Goal: Task Accomplishment & Management: Manage account settings

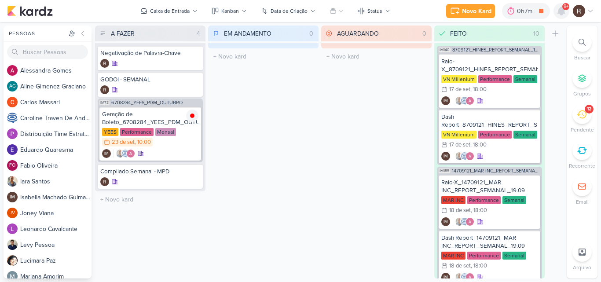
click at [562, 11] on icon at bounding box center [561, 11] width 7 height 8
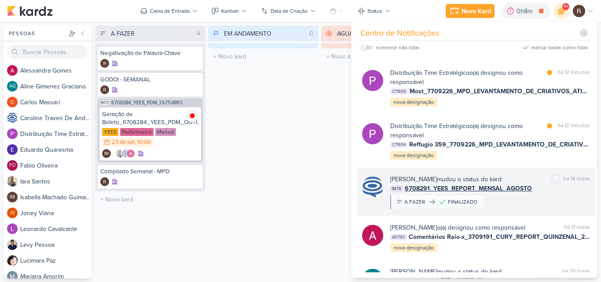
scroll to position [176, 0]
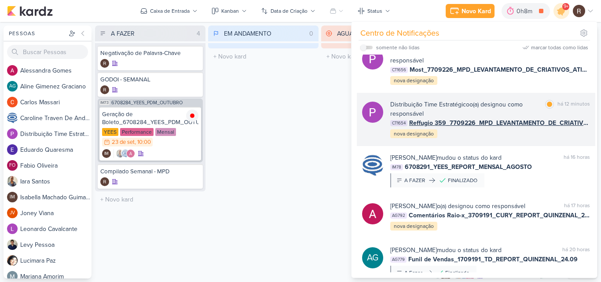
click at [508, 139] on div "Distribuição Time Estratégico o(a) designou como responsável marcar como lida h…" at bounding box center [490, 119] width 200 height 39
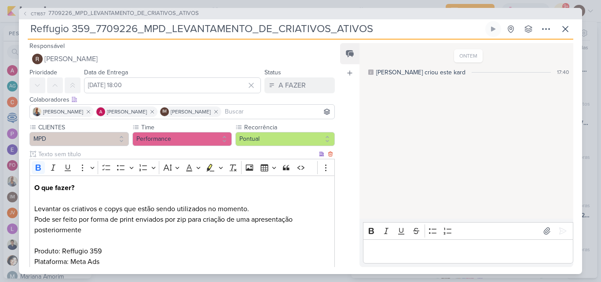
scroll to position [0, 0]
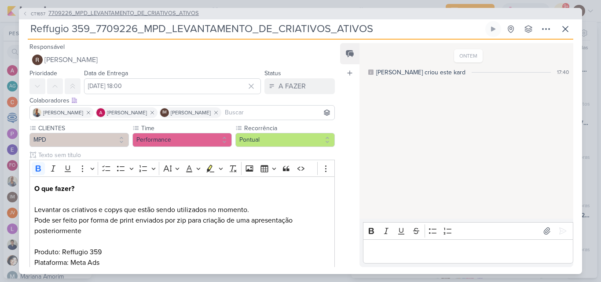
click at [131, 17] on span "7709226_MPD_LEVANTAMENTO_DE_CRIATIVOS_ATIVOS" at bounding box center [123, 13] width 151 height 9
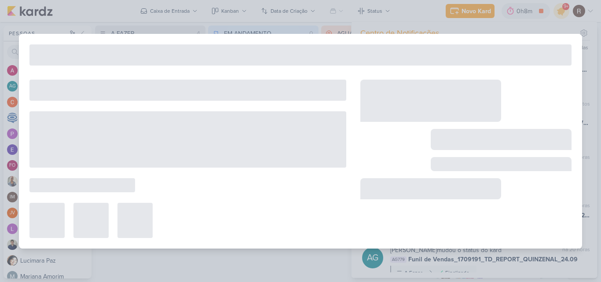
type input "7709226_MPD_LEVANTAMENTO_DE_CRIATIVOS_ATIVOS"
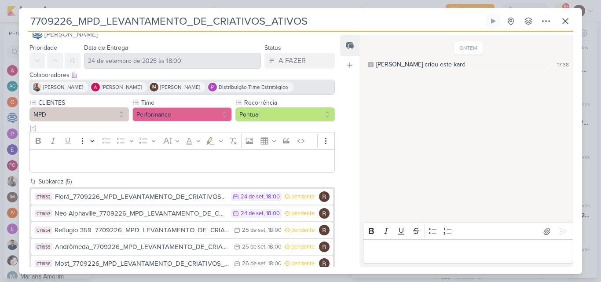
scroll to position [33, 0]
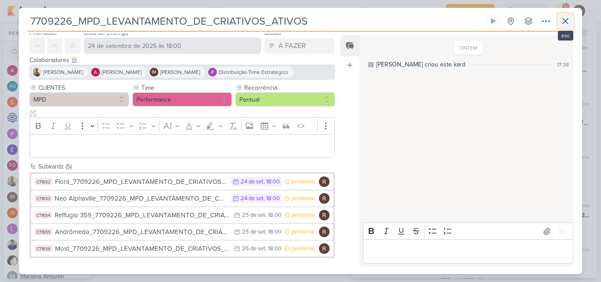
click at [566, 18] on icon at bounding box center [565, 21] width 11 height 11
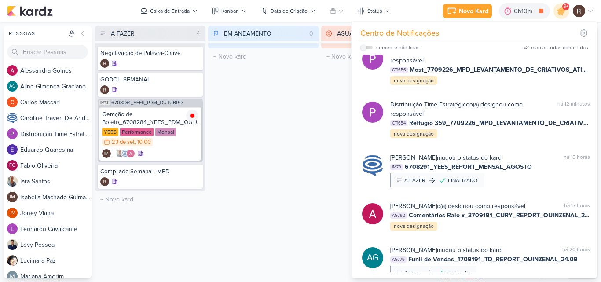
click at [291, 145] on div "EM ANDAMENTO 0 Mover Para Esquerda Mover Para Direita [GEOGRAPHIC_DATA] O títul…" at bounding box center [263, 152] width 110 height 253
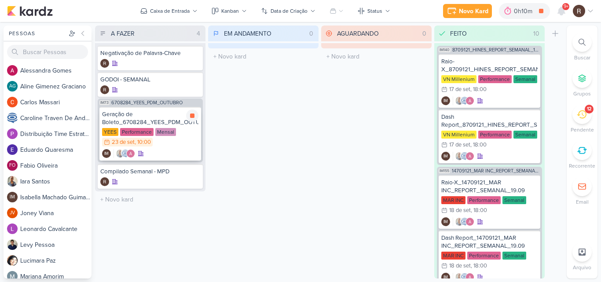
click at [159, 121] on div "Geração de Boleto_6708284_YEES_PDM_OUTUBRO" at bounding box center [150, 118] width 96 height 16
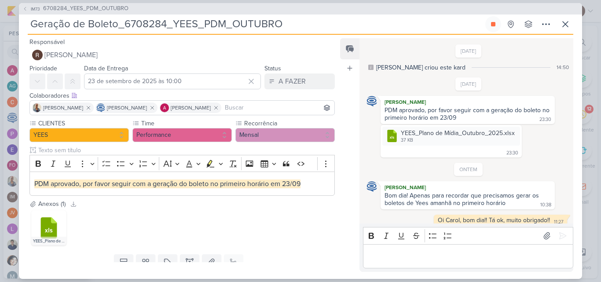
scroll to position [6, 0]
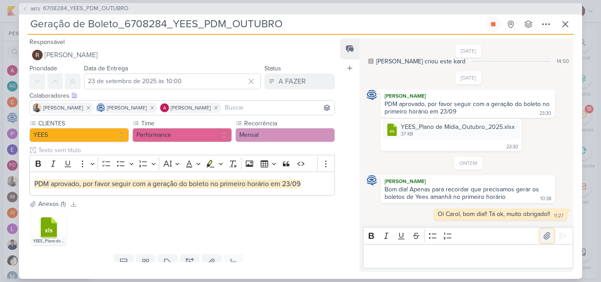
click at [543, 236] on icon at bounding box center [547, 236] width 9 height 9
click at [551, 161] on div "ONTEM [PERSON_NAME] Bom dia! Apenas para recordar que precisamos gerar os bolet…" at bounding box center [469, 189] width 204 height 64
click at [107, 9] on span "6708284_YEES_PDM_OUTUBRO" at bounding box center [85, 8] width 85 height 9
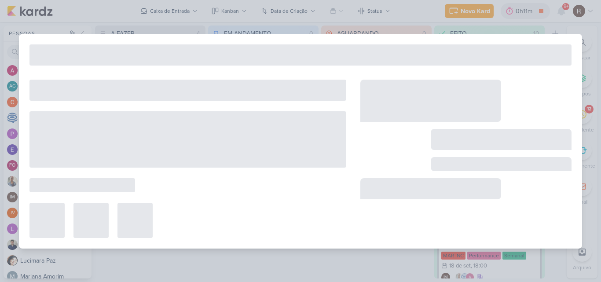
type input "6708284_YEES_PDM_OUTUBRO"
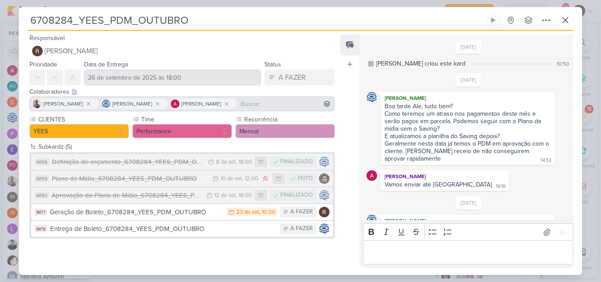
scroll to position [60, 0]
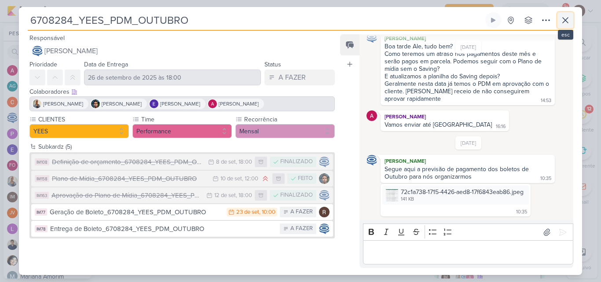
click at [567, 19] on icon at bounding box center [565, 20] width 11 height 11
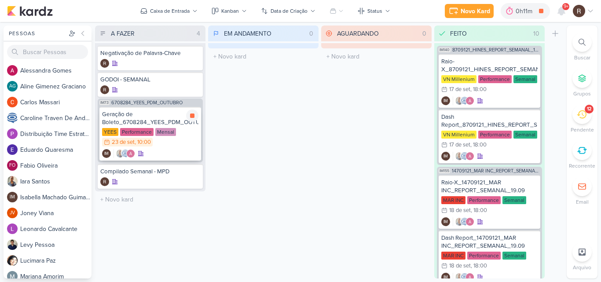
click at [154, 120] on div "Geração de Boleto_6708284_YEES_PDM_OUTUBRO" at bounding box center [150, 118] width 96 height 16
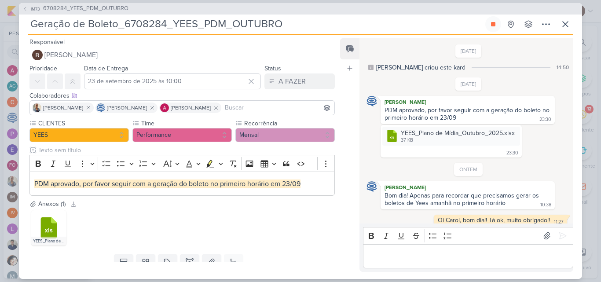
scroll to position [6, 0]
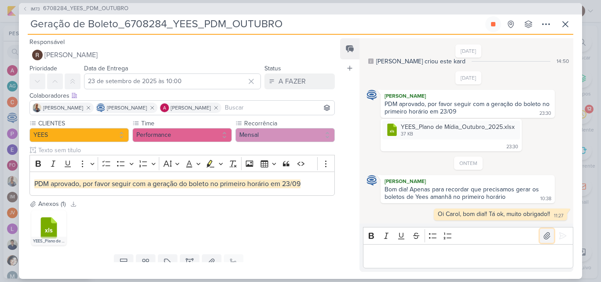
click at [543, 237] on icon at bounding box center [547, 236] width 9 height 9
click at [540, 238] on button at bounding box center [547, 236] width 14 height 14
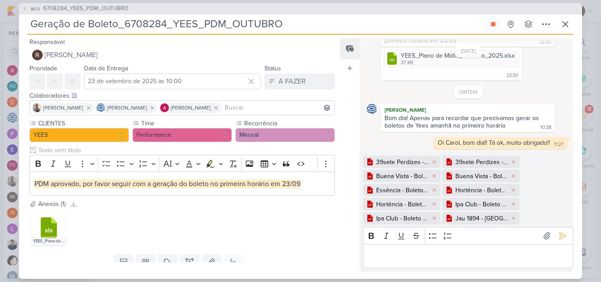
scroll to position [77, 0]
click at [434, 218] on icon at bounding box center [434, 218] width 3 height 3
click at [435, 218] on icon at bounding box center [434, 218] width 5 height 5
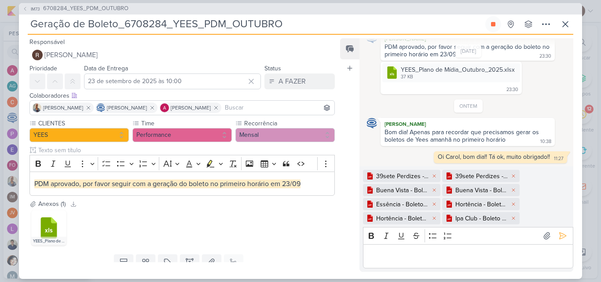
click at [435, 218] on icon at bounding box center [434, 218] width 5 height 5
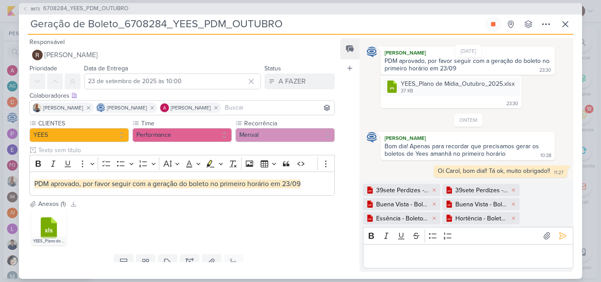
scroll to position [49, 0]
click at [435, 218] on icon at bounding box center [434, 218] width 5 height 5
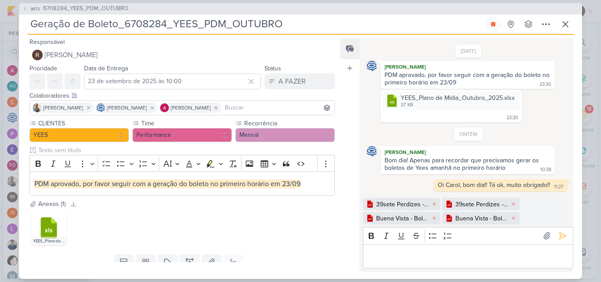
scroll to position [35, 0]
click at [435, 218] on icon at bounding box center [434, 218] width 5 height 5
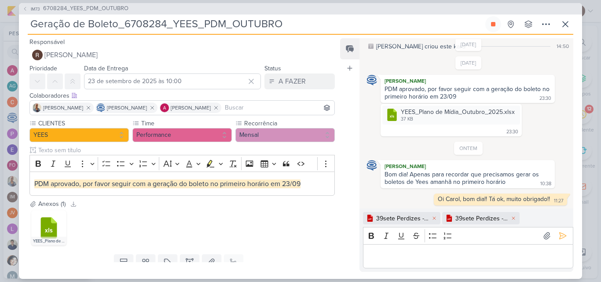
scroll to position [21, 0]
click at [435, 218] on icon at bounding box center [434, 218] width 5 height 5
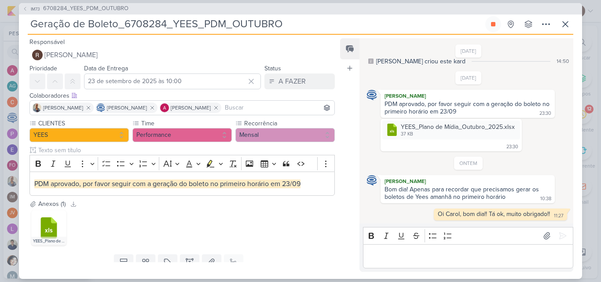
scroll to position [6, 0]
click at [543, 235] on icon at bounding box center [547, 236] width 9 height 9
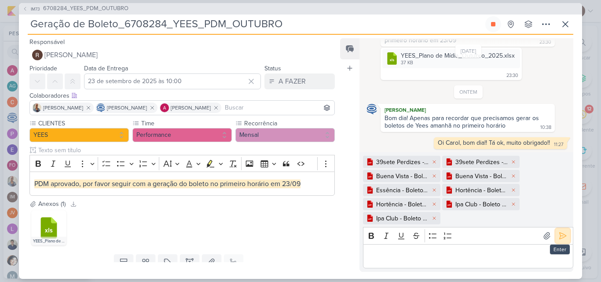
click at [563, 239] on icon at bounding box center [563, 236] width 9 height 9
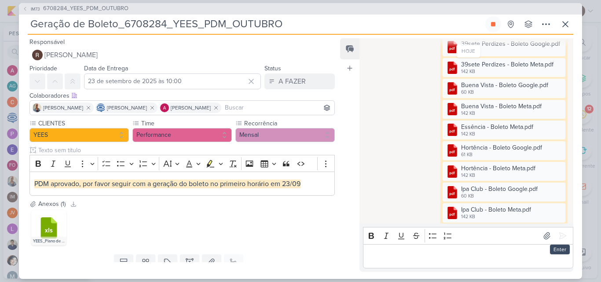
scroll to position [229, 0]
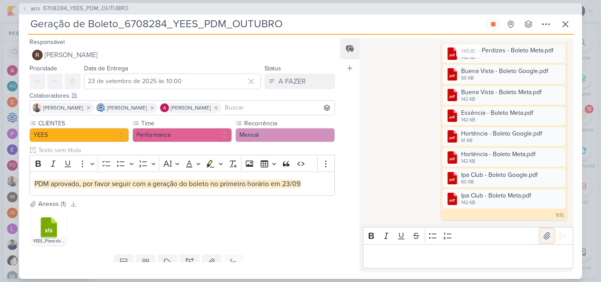
click at [544, 239] on icon at bounding box center [547, 236] width 9 height 9
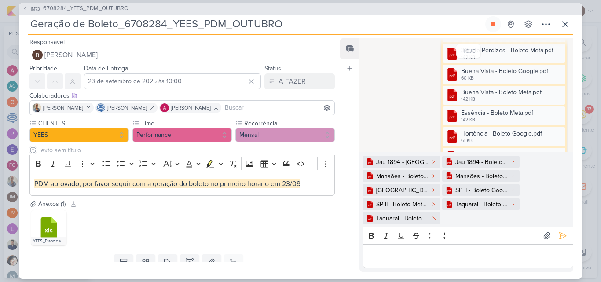
scroll to position [300, 0]
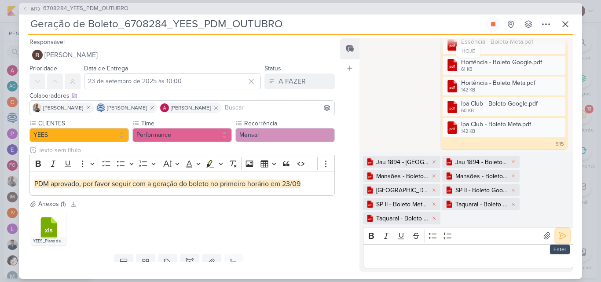
click at [563, 236] on icon at bounding box center [563, 236] width 7 height 7
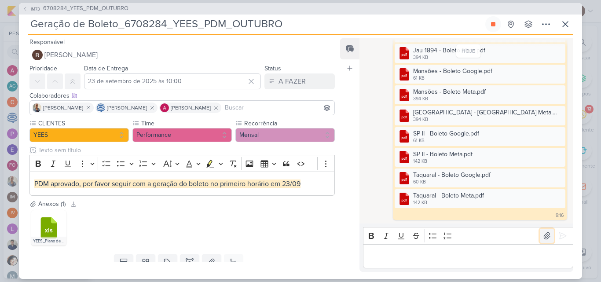
click at [545, 240] on icon at bounding box center [547, 236] width 9 height 9
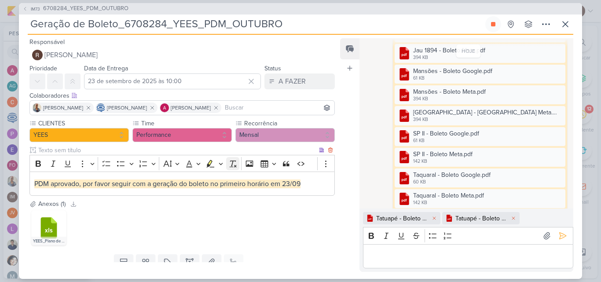
scroll to position [444, 0]
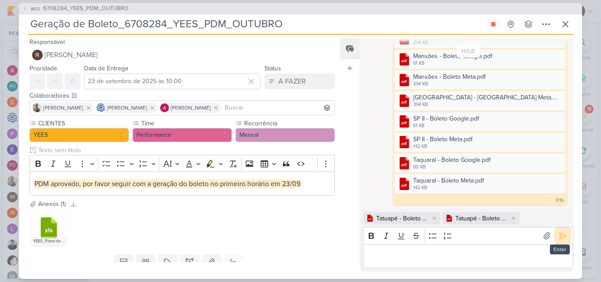
click at [560, 236] on icon at bounding box center [563, 236] width 7 height 7
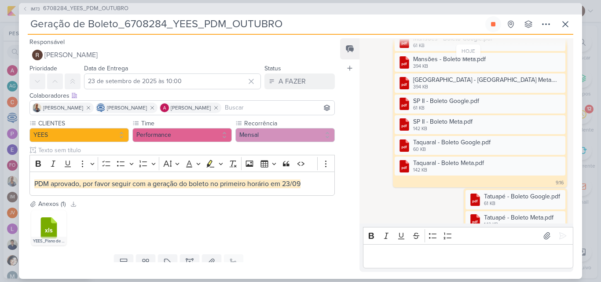
scroll to position [483, 0]
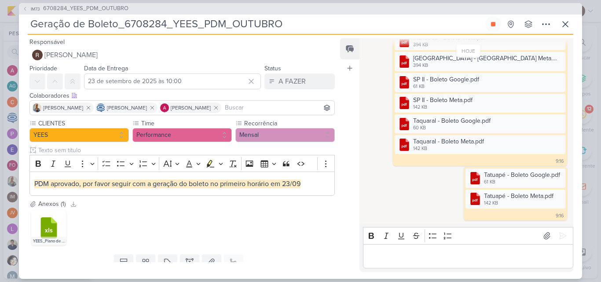
click at [384, 250] on div "Editor editing area: main" at bounding box center [468, 256] width 210 height 24
drag, startPoint x: 538, startPoint y: 256, endPoint x: 553, endPoint y: 257, distance: 15.0
click at [553, 257] on p "Essência em Google a opção é por pix, eles fazem por la." at bounding box center [468, 256] width 201 height 11
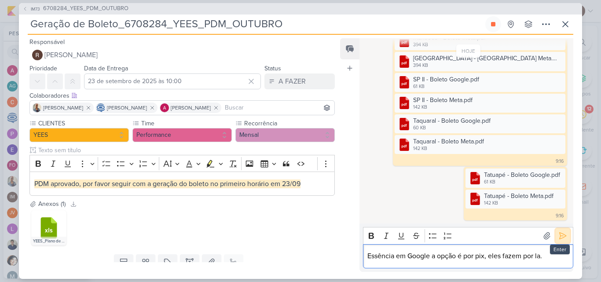
click at [559, 239] on icon at bounding box center [563, 236] width 9 height 9
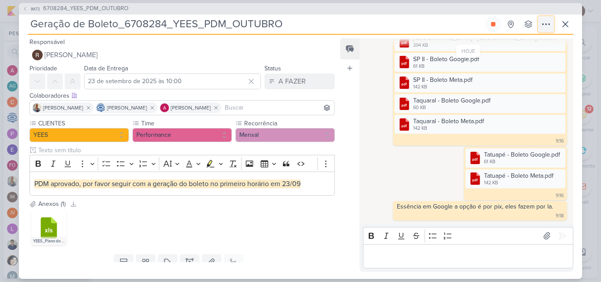
click at [548, 27] on icon at bounding box center [546, 24] width 11 height 11
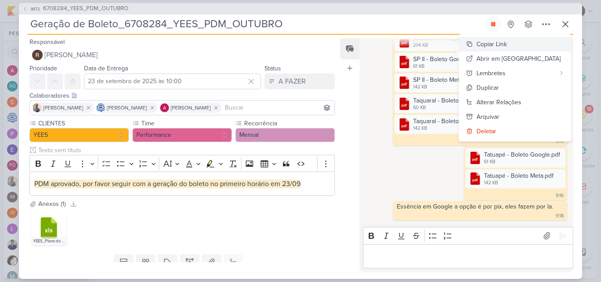
click at [507, 43] on div "Copiar Link" at bounding box center [492, 44] width 30 height 9
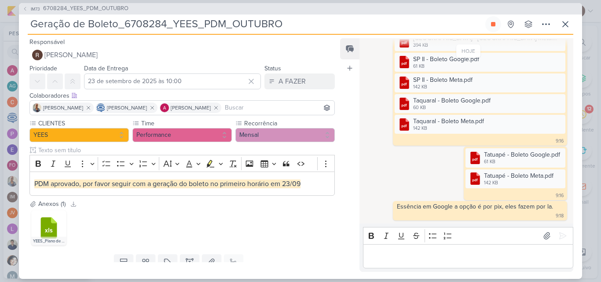
scroll to position [529, 0]
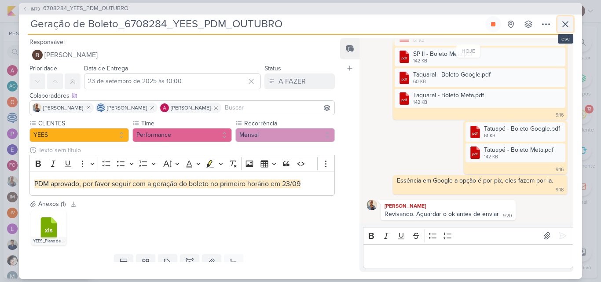
click at [565, 23] on icon at bounding box center [565, 24] width 5 height 5
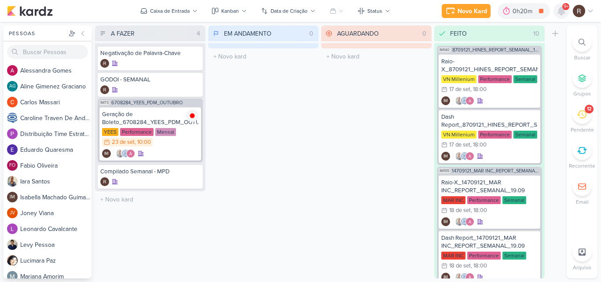
click at [564, 13] on icon at bounding box center [561, 11] width 7 height 8
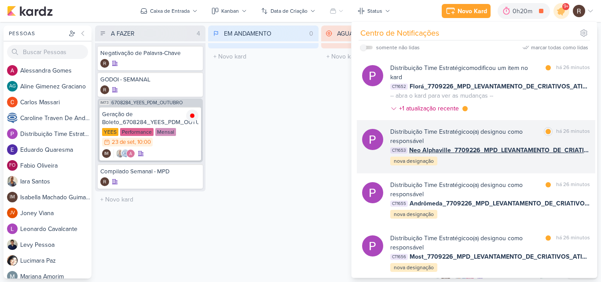
scroll to position [0, 0]
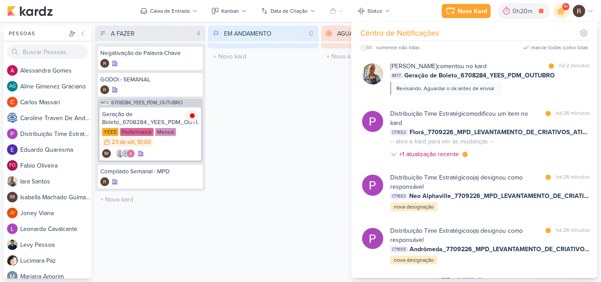
click at [289, 107] on div "EM ANDAMENTO 0 Mover Para Esquerda Mover Para Direita [GEOGRAPHIC_DATA] O títul…" at bounding box center [263, 152] width 110 height 253
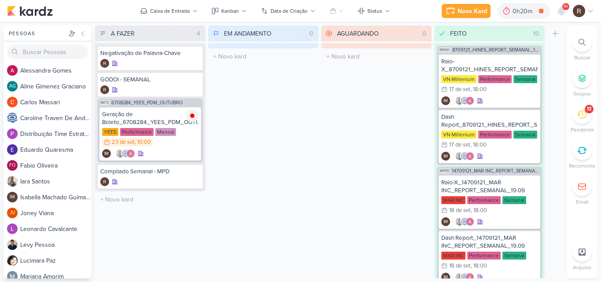
click at [579, 114] on icon at bounding box center [582, 114] width 10 height 8
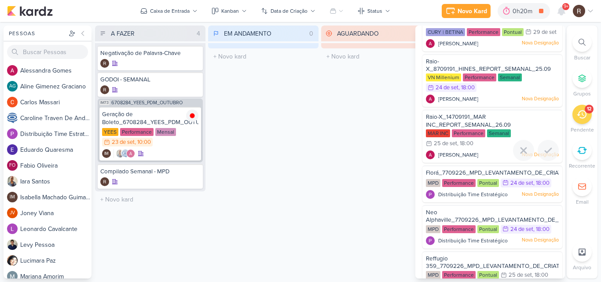
scroll to position [213, 0]
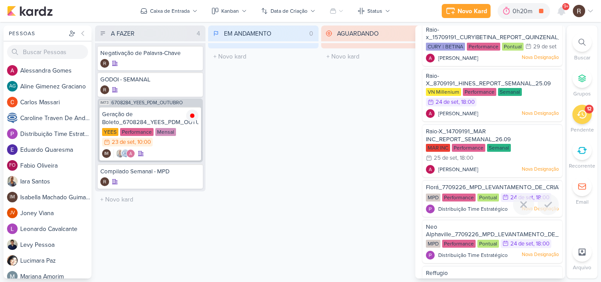
click at [451, 191] on span "Florá_7709226_MPD_LEVANTAMENTO_DE_CRIATIVOS_ATIVOS" at bounding box center [512, 187] width 173 height 7
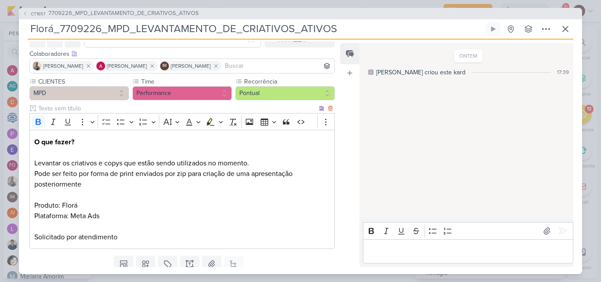
scroll to position [0, 0]
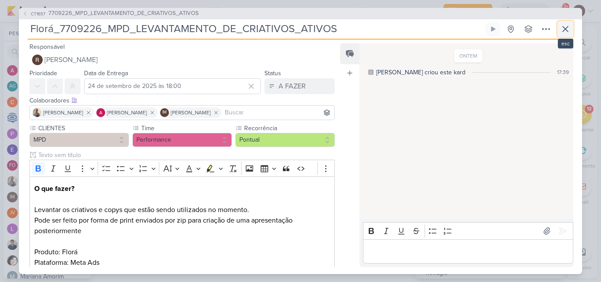
click at [565, 29] on icon at bounding box center [565, 28] width 5 height 5
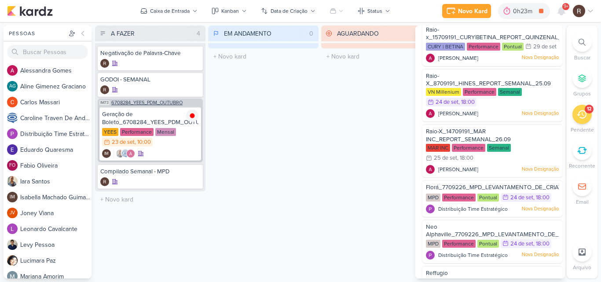
click at [149, 102] on span "6708284_YEES_PDM_OUTUBRO" at bounding box center [146, 102] width 71 height 5
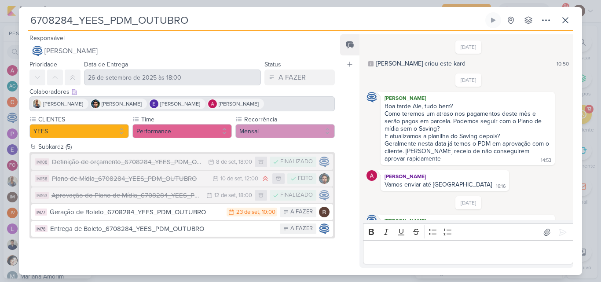
scroll to position [60, 0]
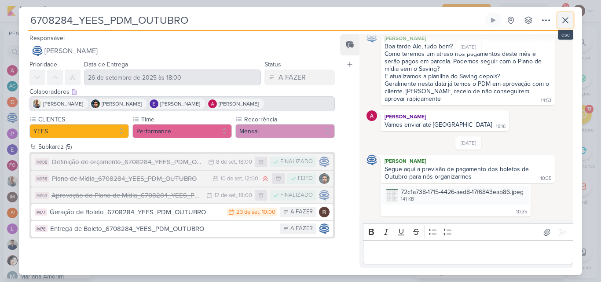
click at [565, 17] on icon at bounding box center [565, 20] width 11 height 11
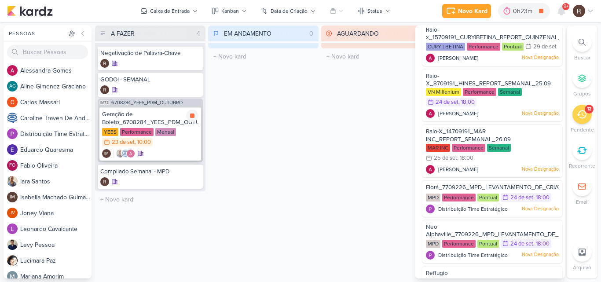
click at [154, 118] on div "Geração de Boleto_6708284_YEES_PDM_OUTUBRO" at bounding box center [150, 118] width 96 height 16
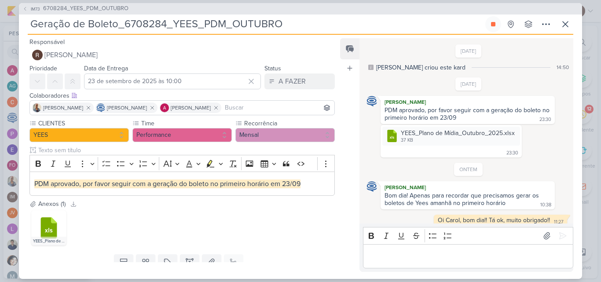
scroll to position [529, 0]
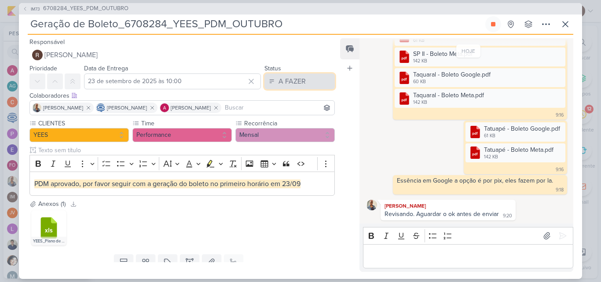
click at [282, 81] on div "A FAZER" at bounding box center [292, 81] width 27 height 11
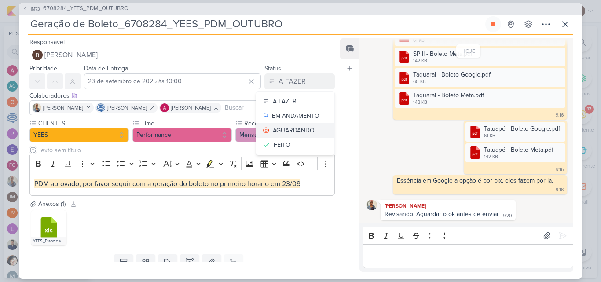
click at [300, 131] on div "AGUARDANDO" at bounding box center [294, 130] width 42 height 9
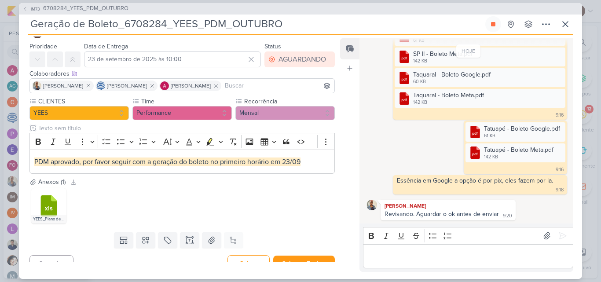
scroll to position [34, 0]
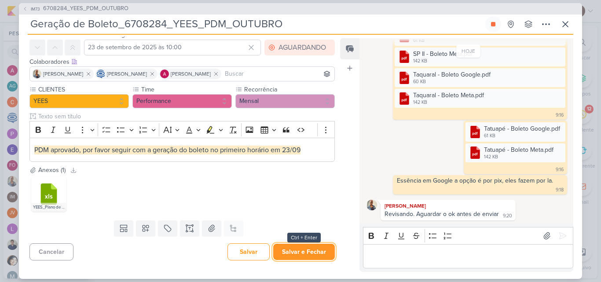
click at [309, 258] on button "Salvar e Fechar" at bounding box center [304, 252] width 62 height 16
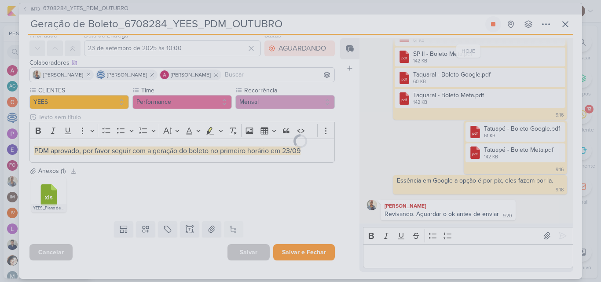
scroll to position [33, 0]
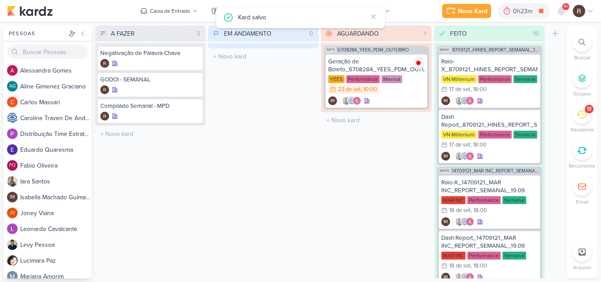
click at [583, 111] on icon at bounding box center [582, 114] width 10 height 8
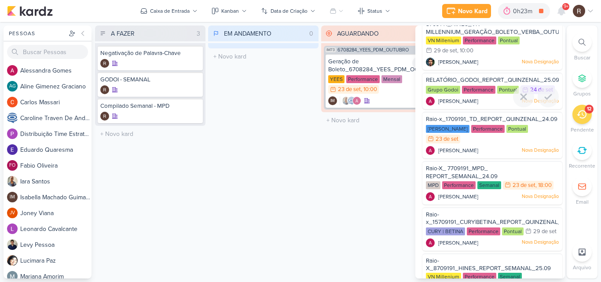
scroll to position [44, 0]
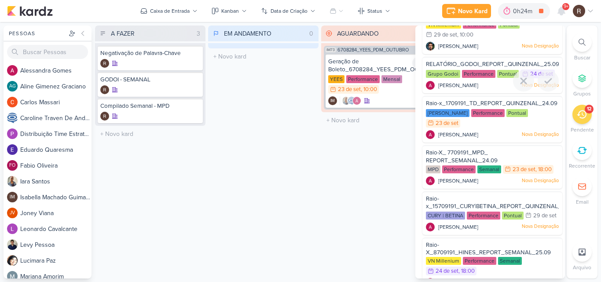
click at [476, 78] on div "Performance" at bounding box center [478, 74] width 33 height 8
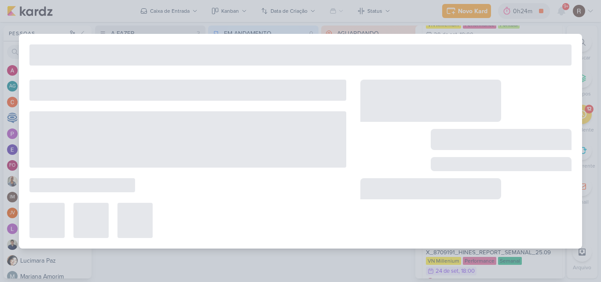
type input "RELATÓRIO_GODOI_REPORT_QUINZENAL_25.09"
type input "24 de setembro de 2025 às 23:59"
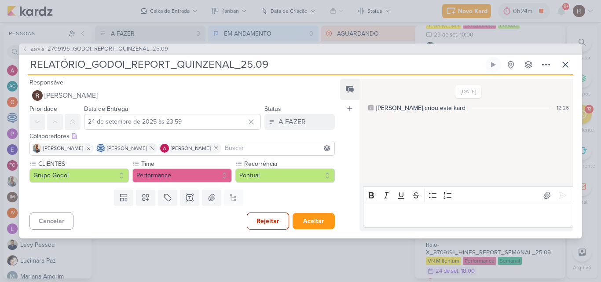
scroll to position [0, 0]
click at [565, 62] on icon at bounding box center [565, 64] width 11 height 11
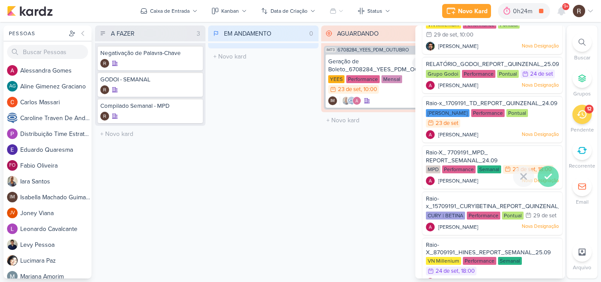
click at [543, 181] on icon at bounding box center [548, 176] width 11 height 11
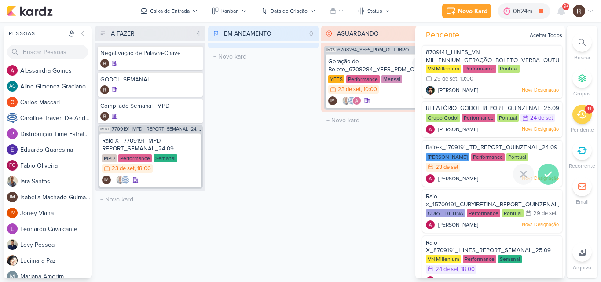
click at [546, 180] on icon at bounding box center [548, 174] width 11 height 11
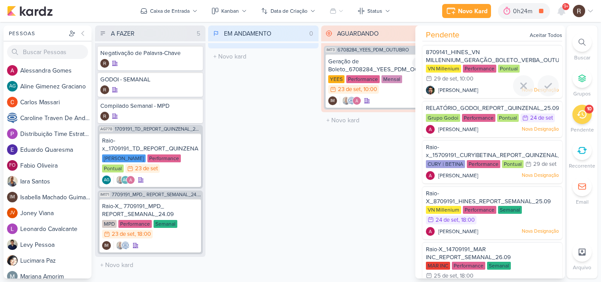
click at [466, 58] on span "8709141_HINES_VN MILLENNIUM_GERAÇÃO_BOLETO_VERBA_OUTUBRO" at bounding box center [498, 56] width 145 height 15
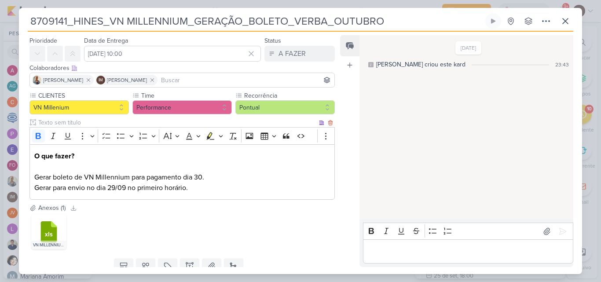
scroll to position [44, 0]
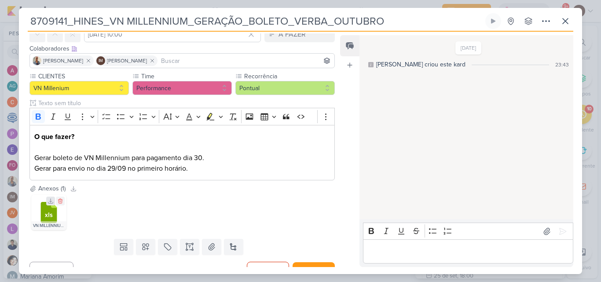
click at [51, 200] on icon at bounding box center [50, 201] width 5 height 5
click at [566, 20] on icon at bounding box center [565, 20] width 5 height 5
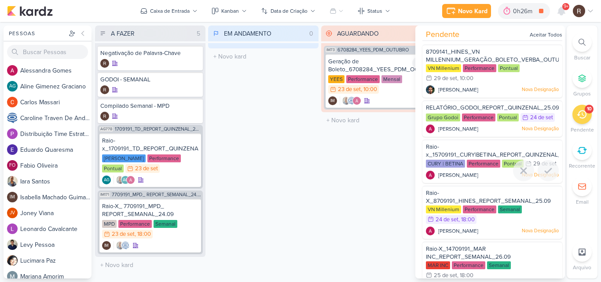
scroll to position [0, 0]
click at [296, 166] on div "EM ANDAMENTO 0 Mover Para Esquerda Mover Para Direita [GEOGRAPHIC_DATA] O títul…" at bounding box center [263, 152] width 110 height 253
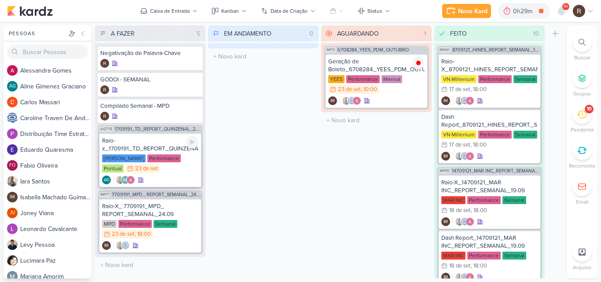
click at [147, 151] on div "Raio-x_1709191_TD_REPORT_QUINZENAL_24.09" at bounding box center [150, 145] width 96 height 16
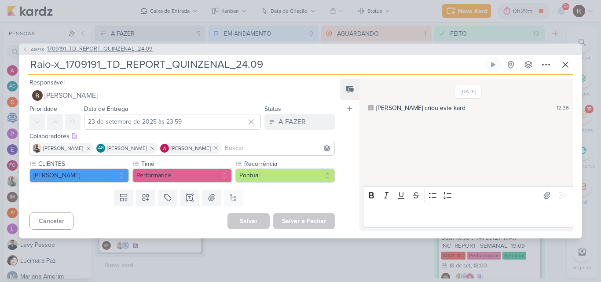
click at [127, 51] on span "1709191_TD_REPORT_QUINZENAL_24.09" at bounding box center [100, 49] width 106 height 9
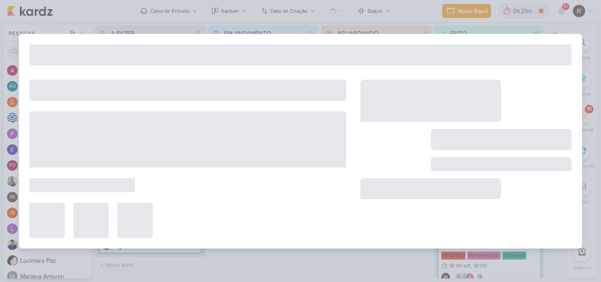
type input "1709191_TD_REPORT_QUINZENAL_24.09"
type input "[DATE] 17:00"
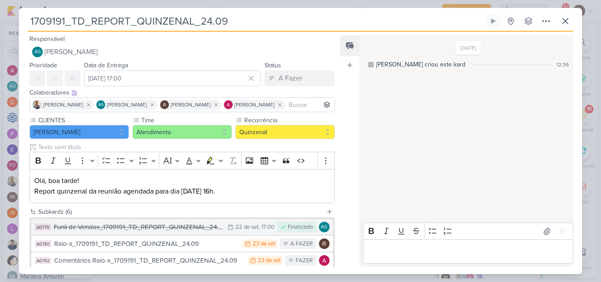
click at [213, 227] on div "Funil de Vendas_1709191_TD_REPORT_QUINZENAL_24.09" at bounding box center [138, 227] width 169 height 10
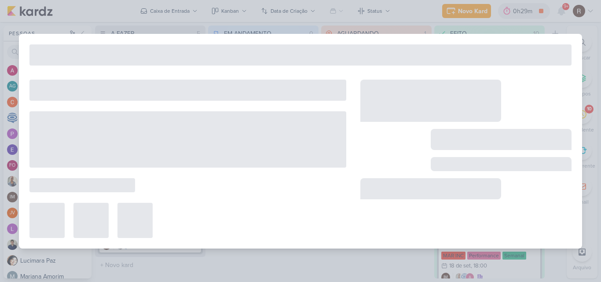
type input "Funil de Vendas_1709191_TD_REPORT_QUINZENAL_24.09"
type input "[DATE] 17:00"
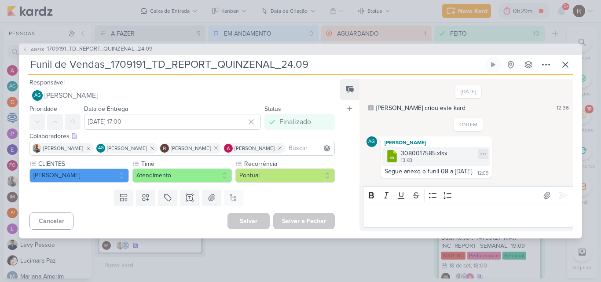
click at [480, 157] on icon at bounding box center [483, 154] width 7 height 7
click at [452, 184] on button "Baixar" at bounding box center [448, 183] width 71 height 13
click at [408, 129] on div "ONTEM AG [PERSON_NAME] .cls-7 {fill: #79ac00;} .cls-7, .cls-8, .cls-9 {fill-rul…" at bounding box center [469, 148] width 204 height 60
click at [398, 224] on div "Editor editing area: main" at bounding box center [468, 216] width 210 height 24
click at [536, 217] on p "[PERSON_NAME], bom dia!! O funil de TD veio sem a opção de" at bounding box center [468, 215] width 201 height 11
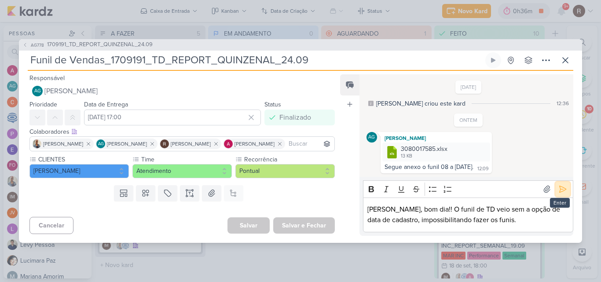
click at [556, 194] on button at bounding box center [563, 189] width 14 height 14
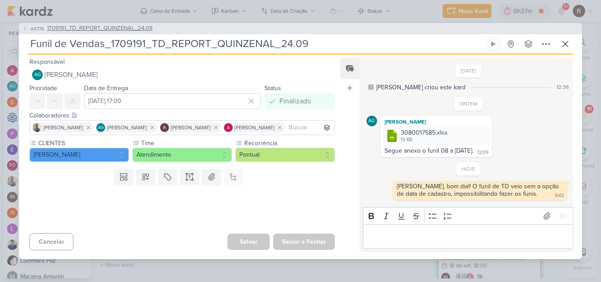
click at [114, 27] on span "1709191_TD_REPORT_QUINZENAL_24.09" at bounding box center [100, 28] width 106 height 9
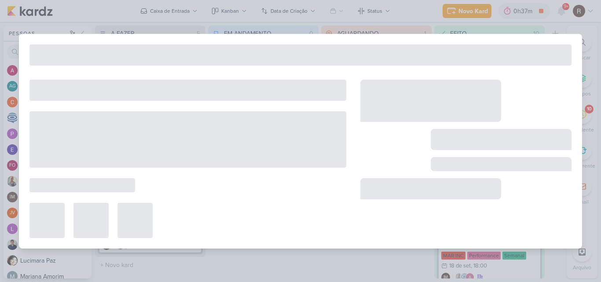
type input "1709191_TD_REPORT_QUINZENAL_24.09"
type input "[DATE] 17:00"
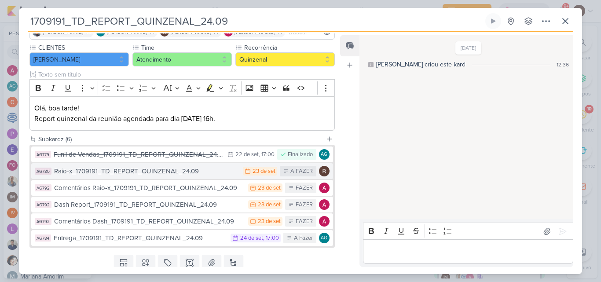
scroll to position [88, 0]
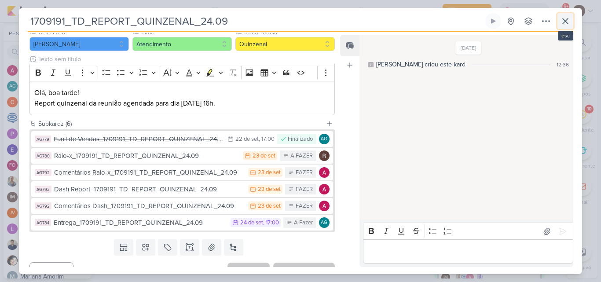
click at [564, 22] on icon at bounding box center [565, 20] width 5 height 5
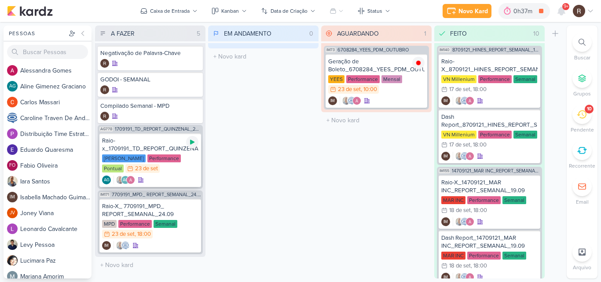
click at [193, 142] on icon at bounding box center [192, 142] width 4 height 5
click at [239, 147] on div "EM ANDAMENTO 0 Mover Para Esquerda Mover Para Direita [GEOGRAPHIC_DATA] O títul…" at bounding box center [263, 152] width 110 height 253
click at [559, 8] on icon at bounding box center [561, 11] width 7 height 8
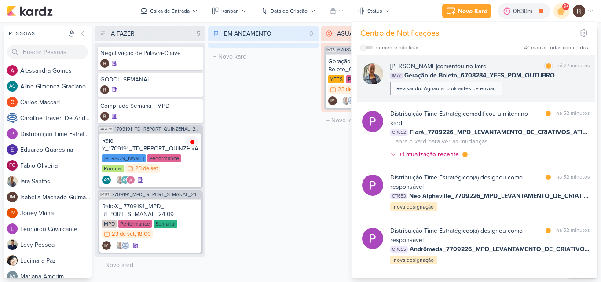
click at [563, 92] on div "[PERSON_NAME] comentou no kard marcar como lida há 27 minutos IM77 Geração de B…" at bounding box center [490, 78] width 200 height 33
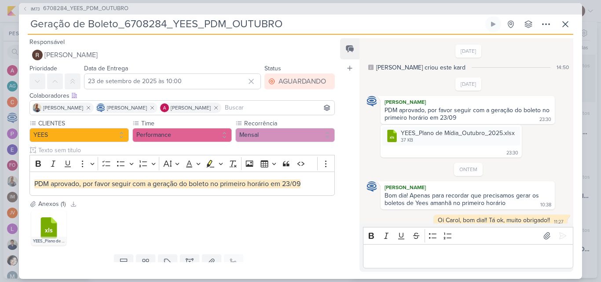
scroll to position [529, 0]
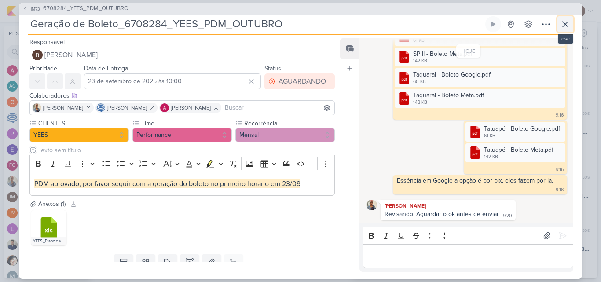
click at [571, 26] on button at bounding box center [566, 24] width 16 height 16
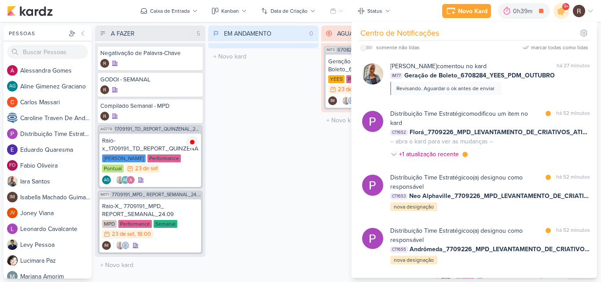
click at [283, 150] on div "EM ANDAMENTO 0 Mover Para Esquerda Mover Para Direita [GEOGRAPHIC_DATA] O títul…" at bounding box center [263, 152] width 110 height 253
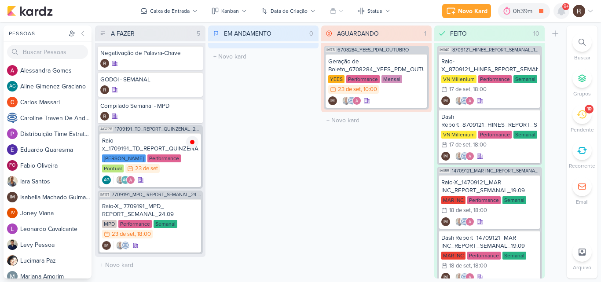
click at [562, 14] on icon at bounding box center [561, 11] width 7 height 8
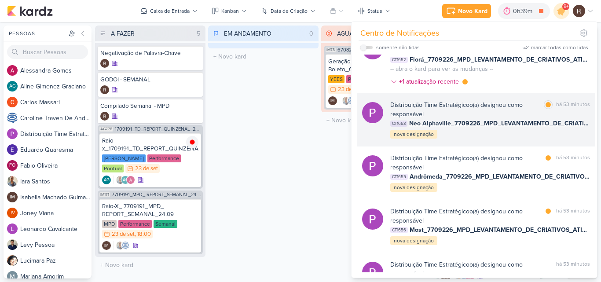
scroll to position [132, 0]
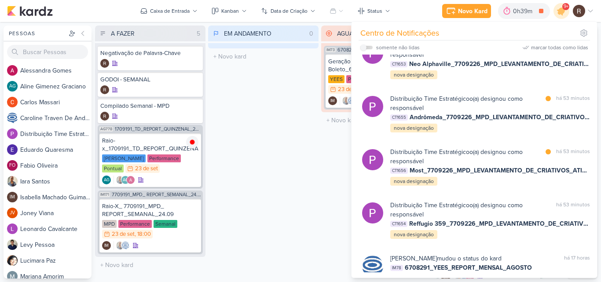
click at [279, 161] on div "EM ANDAMENTO 0 Mover Para Esquerda Mover Para Direita [GEOGRAPHIC_DATA] O títul…" at bounding box center [263, 152] width 110 height 253
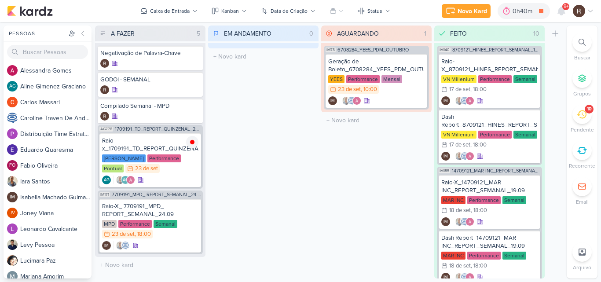
click at [339, 216] on div "AGUARDANDO 1 Mover Para Esquerda Mover Para Direita [GEOGRAPHIC_DATA] IM73 6708…" at bounding box center [376, 152] width 110 height 253
click at [191, 209] on icon at bounding box center [192, 208] width 4 height 5
click at [301, 174] on div "EM ANDAMENTO 0 Mover Para Esquerda Mover Para Direita [GEOGRAPHIC_DATA] O títul…" at bounding box center [263, 152] width 110 height 253
click at [560, 14] on icon at bounding box center [561, 11] width 7 height 8
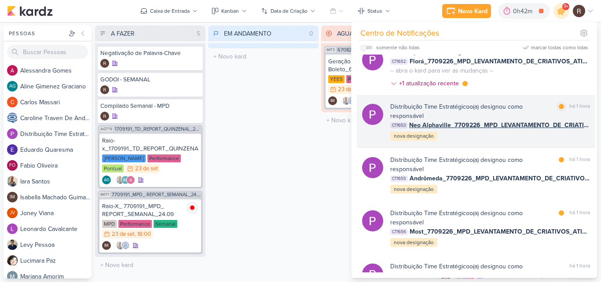
scroll to position [0, 0]
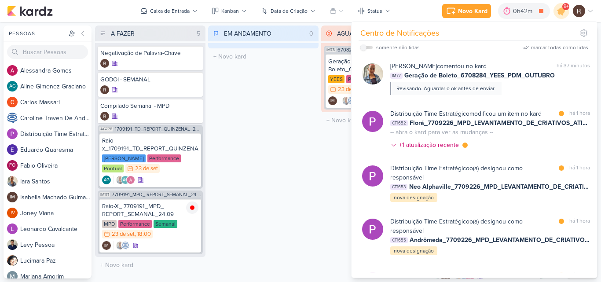
click at [271, 154] on div "EM ANDAMENTO 0 Mover Para Esquerda Mover Para Direita [GEOGRAPHIC_DATA] O títul…" at bounding box center [263, 152] width 110 height 253
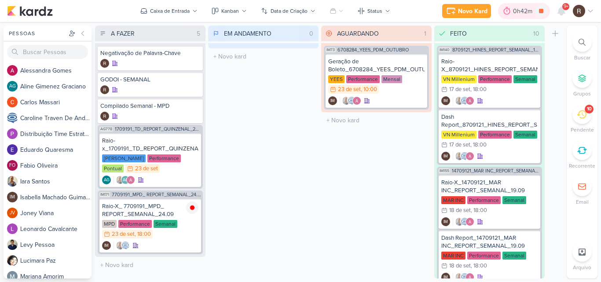
click at [514, 9] on div "0h42m" at bounding box center [524, 11] width 22 height 9
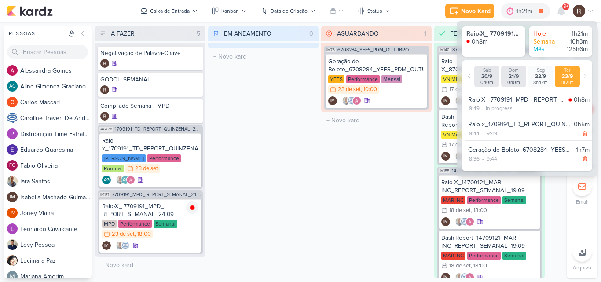
click at [349, 193] on div "AGUARDANDO 1 Mover Para Esquerda Mover Para Direita [GEOGRAPHIC_DATA] IM73 6708…" at bounding box center [376, 152] width 110 height 253
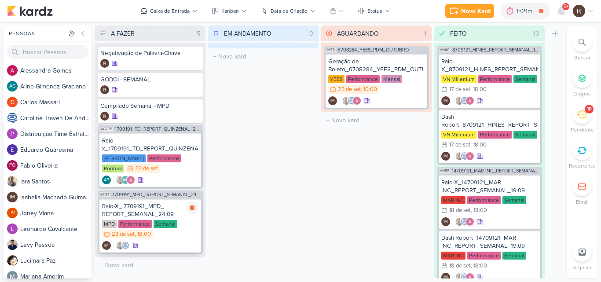
click at [145, 212] on div "Raio-X_ 7709191_MPD_ REPORT_SEMANAL_24.09" at bounding box center [150, 210] width 96 height 16
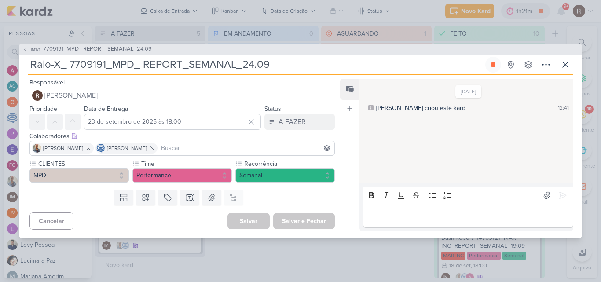
click at [143, 48] on span "7709191_MPD_ REPORT_SEMANAL_24.09" at bounding box center [97, 49] width 109 height 9
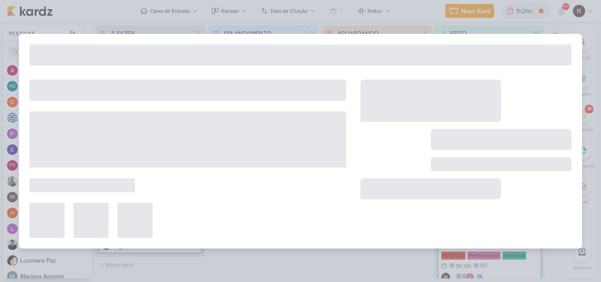
type input "7709191_MPD_ REPORT_SEMANAL_24.09"
type input "24 de setembro de 2025 às 18:00"
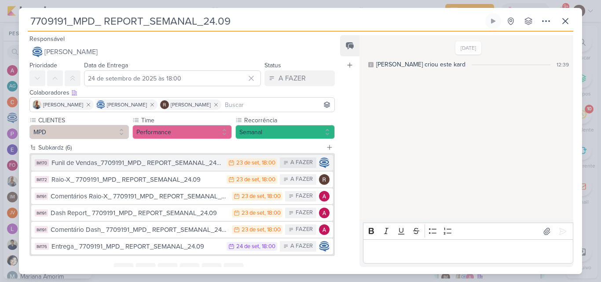
click at [177, 165] on div "Funil de Vendas_7709191_MPD_ REPORT_SEMANAL_24.09" at bounding box center [136, 163] width 171 height 10
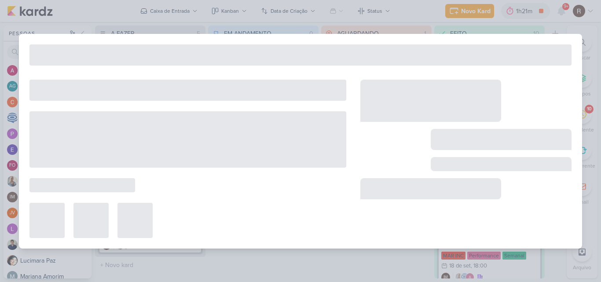
type input "Funil de Vendas_7709191_MPD_ REPORT_SEMANAL_24.09"
type input "23 de setembro de 2025 às 18:00"
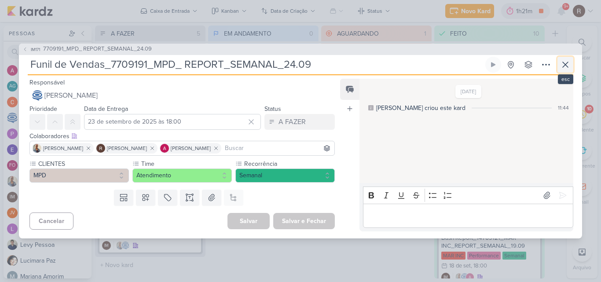
click at [569, 63] on icon at bounding box center [565, 64] width 11 height 11
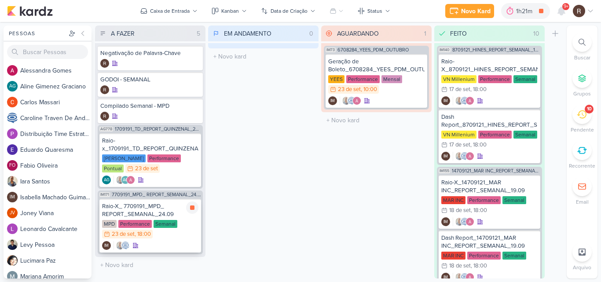
click at [162, 216] on div "Raio-X_ 7709191_MPD_ REPORT_SEMANAL_24.09" at bounding box center [150, 210] width 96 height 16
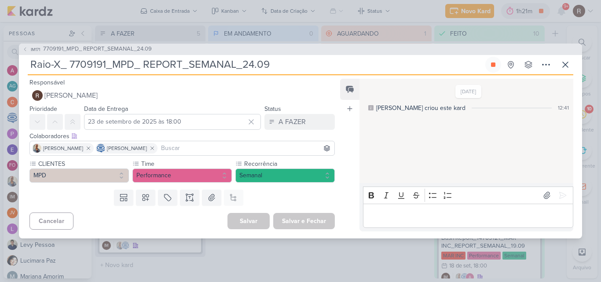
click at [409, 220] on p "Editor editing area: main" at bounding box center [468, 215] width 201 height 11
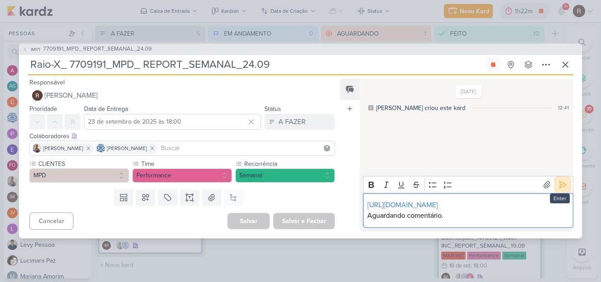
click at [559, 180] on icon at bounding box center [563, 184] width 9 height 9
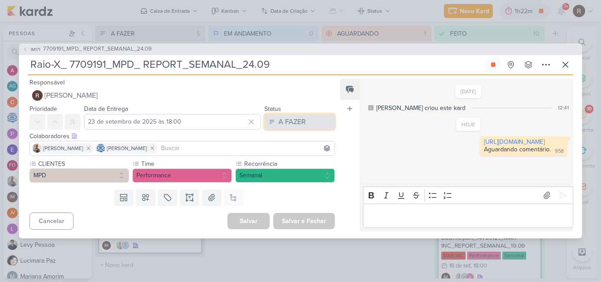
click at [302, 117] on button "A FAZER" at bounding box center [300, 122] width 70 height 16
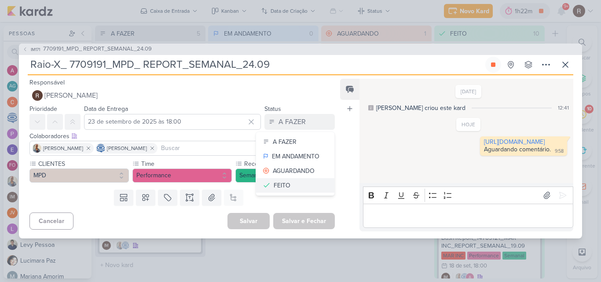
click at [296, 185] on button "FEITO" at bounding box center [295, 185] width 78 height 15
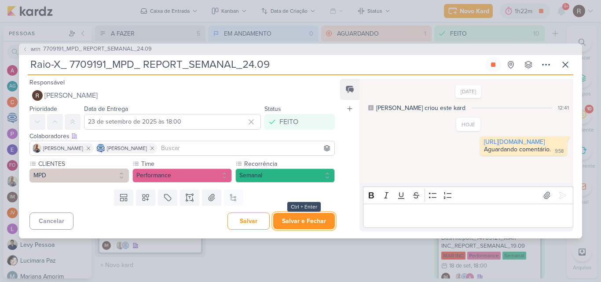
click at [314, 223] on button "Salvar e Fechar" at bounding box center [304, 221] width 62 height 16
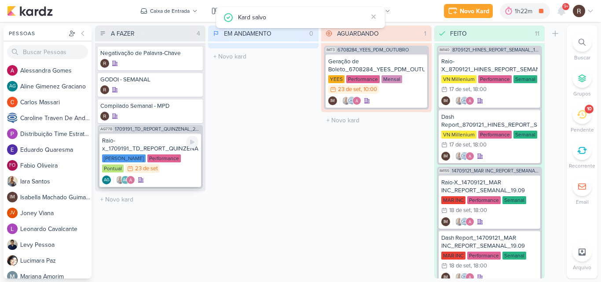
click at [169, 156] on div "Performance" at bounding box center [163, 158] width 33 height 8
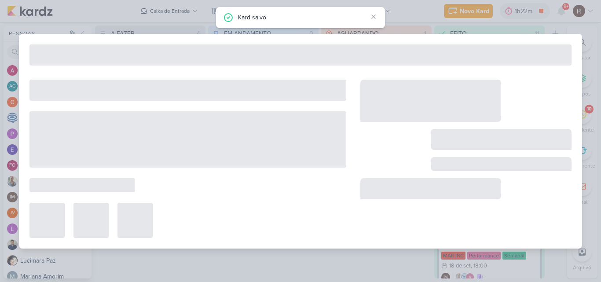
type input "Raio-x_1709191_TD_REPORT_QUINZENAL_24.09"
type input "23 de setembro de 2025 às 23:59"
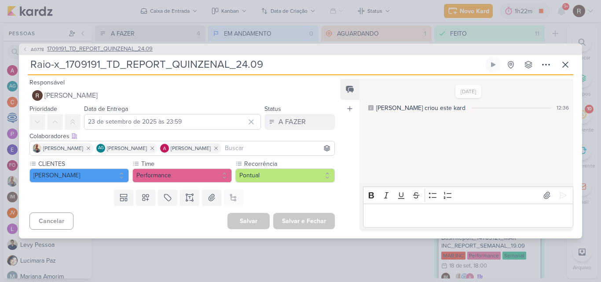
click at [127, 51] on span "1709191_TD_REPORT_QUINZENAL_24.09" at bounding box center [100, 49] width 106 height 9
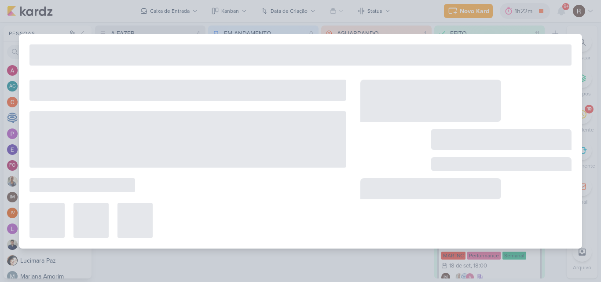
type input "1709191_TD_REPORT_QUINZENAL_24.09"
type input "[DATE] 17:00"
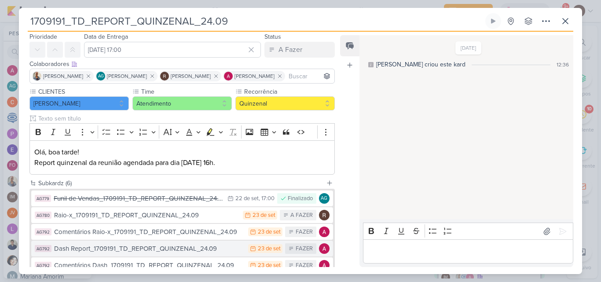
scroll to position [44, 0]
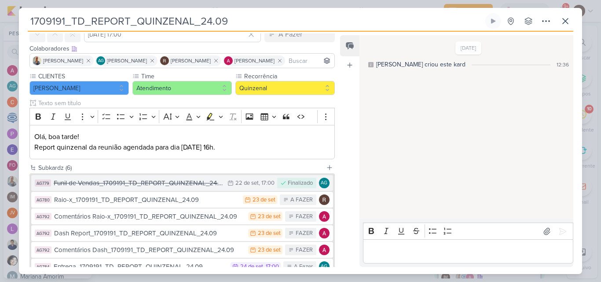
click at [176, 184] on div "Funil de Vendas_1709191_TD_REPORT_QUINZENAL_24.09" at bounding box center [138, 183] width 169 height 10
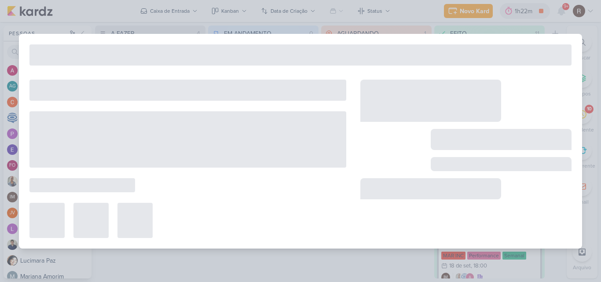
type input "Funil de Vendas_1709191_TD_REPORT_QUINZENAL_24.09"
type input "[DATE] 17:00"
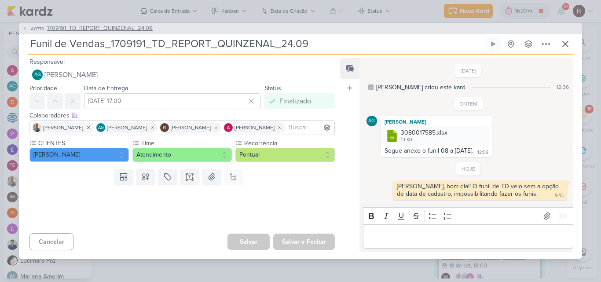
click at [26, 29] on icon at bounding box center [24, 28] width 5 height 5
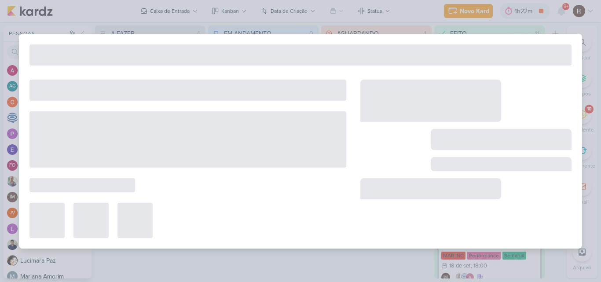
type input "1709191_TD_REPORT_QUINZENAL_24.09"
type input "[DATE] 17:00"
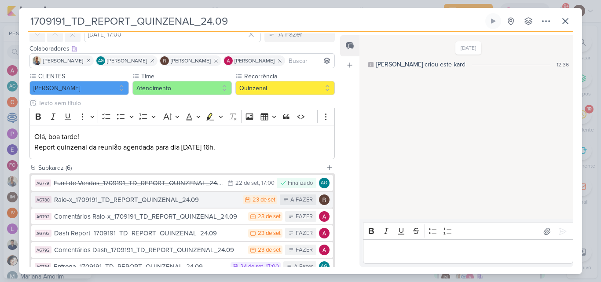
click at [153, 202] on div "Raio-x_1709191_TD_REPORT_QUINZENAL_24.09" at bounding box center [146, 200] width 184 height 10
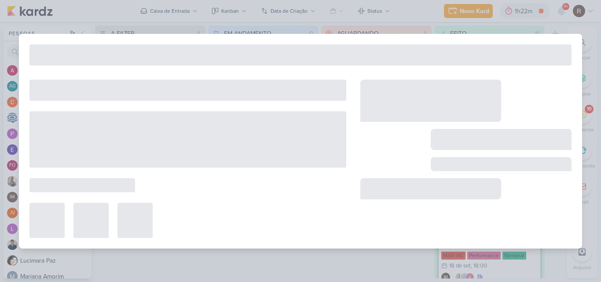
type input "Raio-x_1709191_TD_REPORT_QUINZENAL_24.09"
type input "23 de setembro de 2025 às 23:59"
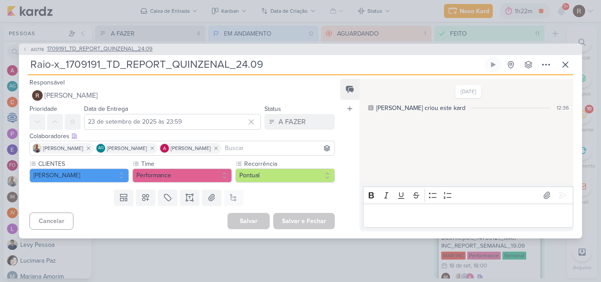
click at [25, 49] on icon at bounding box center [24, 49] width 5 height 5
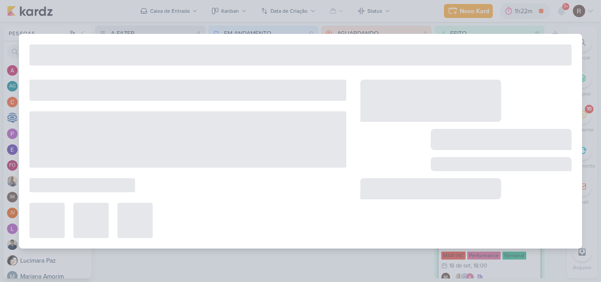
type input "1709191_TD_REPORT_QUINZENAL_24.09"
type input "[DATE] 17:00"
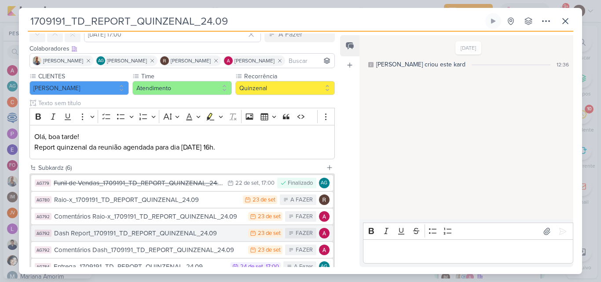
click at [136, 235] on div "Dash Report_1709191_TD_REPORT_QUINZENAL_24.09" at bounding box center [149, 233] width 190 height 10
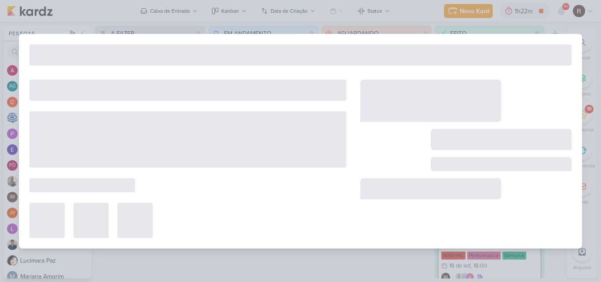
type input "Dash Report_1709191_TD_REPORT_QUINZENAL_24.09"
type input "23 de setembro de 2025 às 23:59"
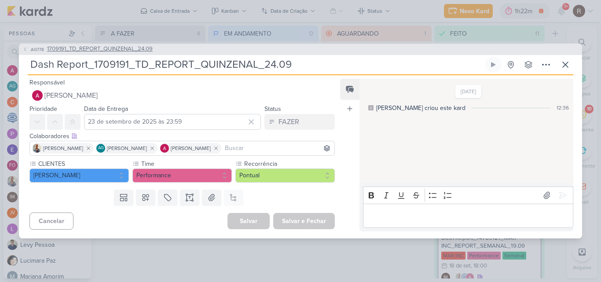
click at [26, 48] on icon at bounding box center [24, 49] width 5 height 5
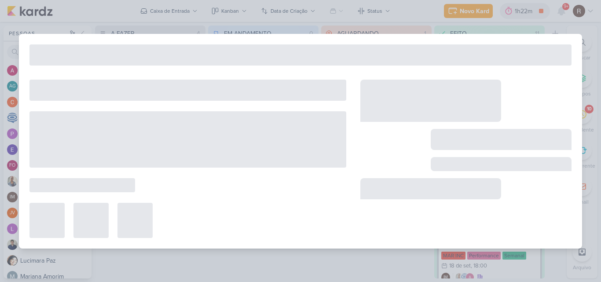
type input "1709191_TD_REPORT_QUINZENAL_24.09"
type input "[DATE] 17:00"
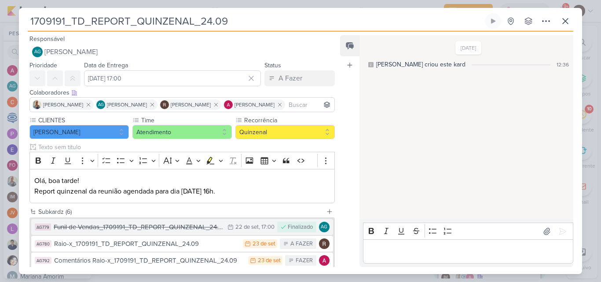
click at [172, 228] on div "Funil de Vendas_1709191_TD_REPORT_QUINZENAL_24.09" at bounding box center [138, 227] width 169 height 10
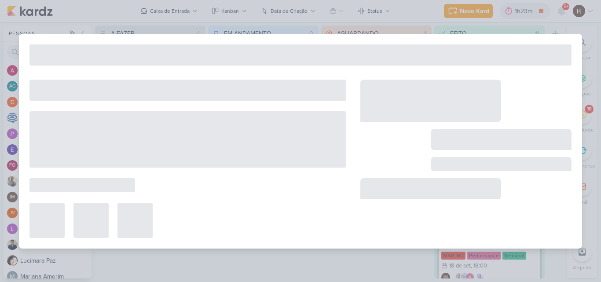
type input "Funil de Vendas_1709191_TD_REPORT_QUINZENAL_24.09"
type input "[DATE] 17:00"
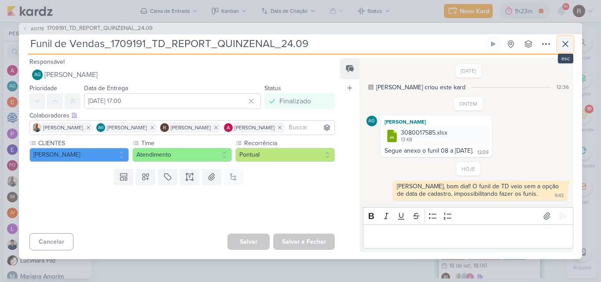
click at [562, 48] on icon at bounding box center [565, 44] width 11 height 11
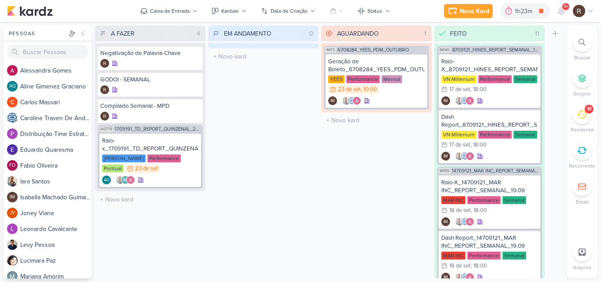
click at [367, 156] on div "AGUARDANDO 1 Mover Para Esquerda Mover Para Direita [GEOGRAPHIC_DATA] IM73 6708…" at bounding box center [376, 152] width 110 height 253
click at [286, 160] on div "EM ANDAMENTO 0 Mover Para Esquerda Mover Para Direita [GEOGRAPHIC_DATA] O títul…" at bounding box center [263, 152] width 110 height 253
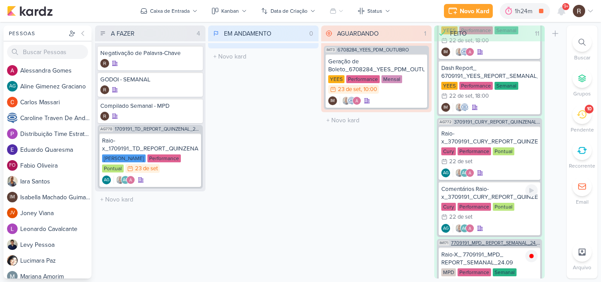
scroll to position [823, 0]
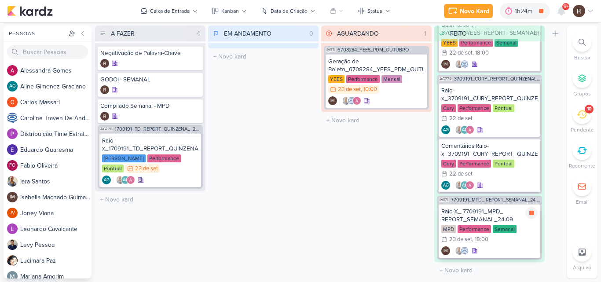
click at [484, 217] on div "Raio-X_ 7709191_MPD_ REPORT_SEMANAL_24.09" at bounding box center [489, 216] width 96 height 16
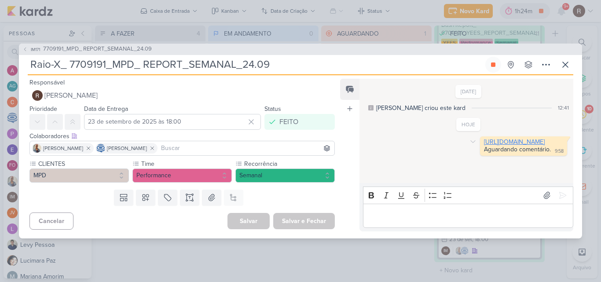
click at [484, 146] on link "[URL][DOMAIN_NAME]" at bounding box center [514, 141] width 61 height 7
click at [567, 67] on icon at bounding box center [565, 64] width 11 height 11
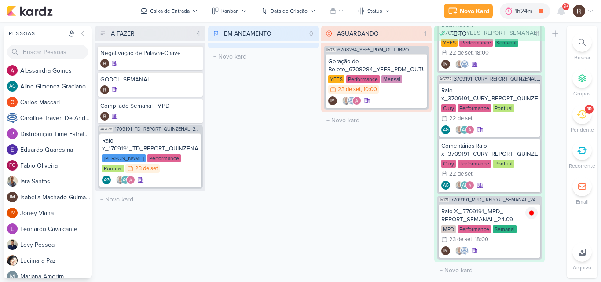
click at [579, 113] on icon at bounding box center [582, 114] width 10 height 8
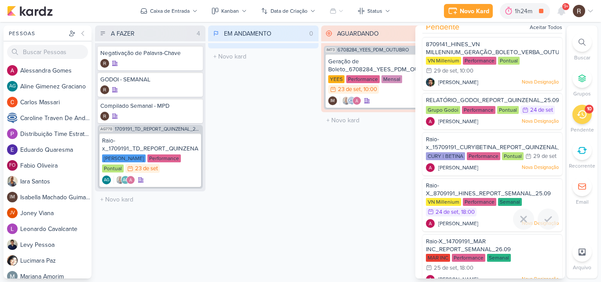
scroll to position [0, 0]
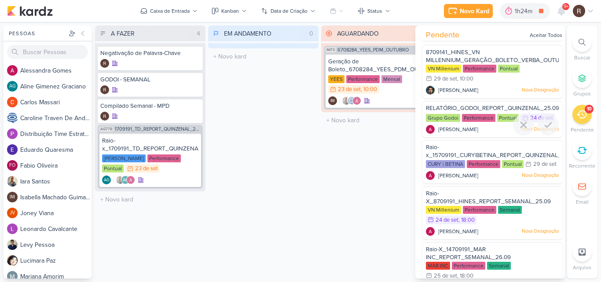
click at [464, 118] on div "Performance" at bounding box center [478, 118] width 33 height 8
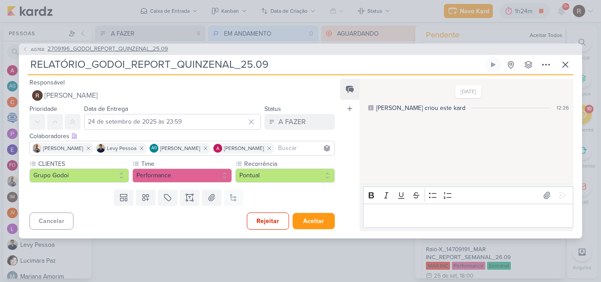
click at [130, 48] on span "2709196_GODOI_REPORT_QUINZENAL_25.09" at bounding box center [108, 49] width 121 height 9
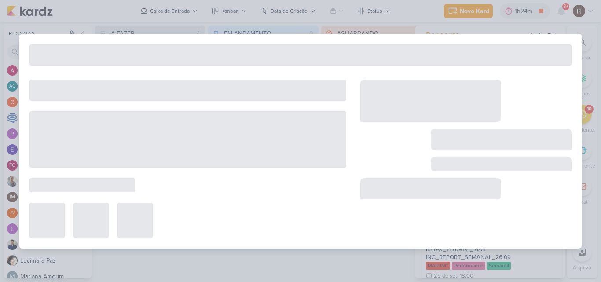
type input "2709196_GODOI_REPORT_QUINZENAL_25.09"
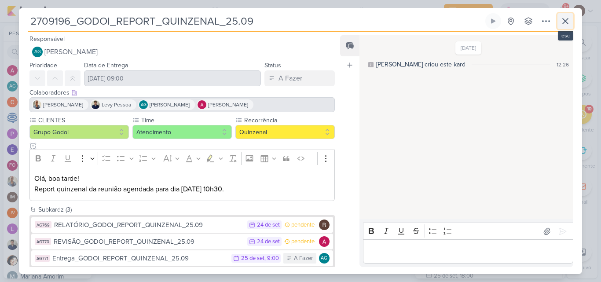
click at [565, 20] on icon at bounding box center [565, 20] width 5 height 5
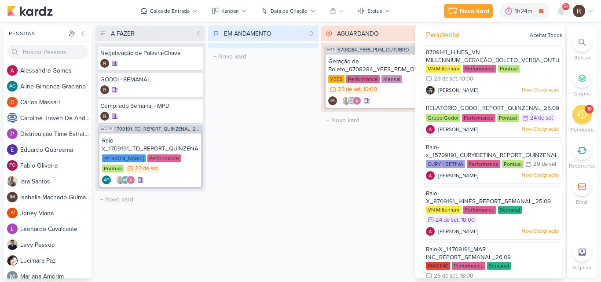
click at [276, 206] on div "EM ANDAMENTO 0 Mover Para Esquerda Mover Para Direita [GEOGRAPHIC_DATA] O títul…" at bounding box center [263, 152] width 110 height 253
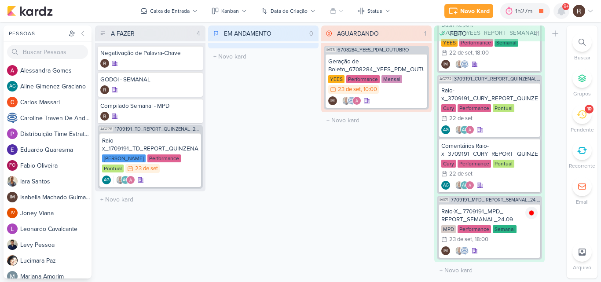
click at [562, 12] on icon at bounding box center [561, 11] width 7 height 8
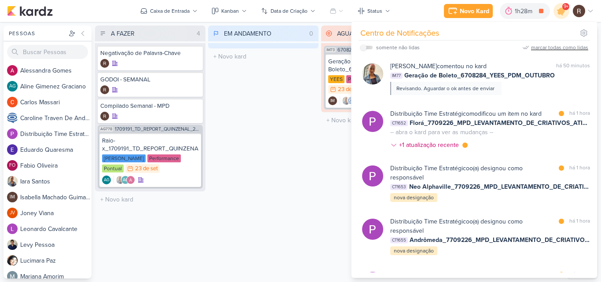
click at [540, 49] on div "marcar todas como lidas" at bounding box center [559, 48] width 57 height 8
click at [312, 164] on div "EM ANDAMENTO 0 Mover Para Esquerda Mover Para Direita [GEOGRAPHIC_DATA] O títul…" at bounding box center [263, 152] width 110 height 253
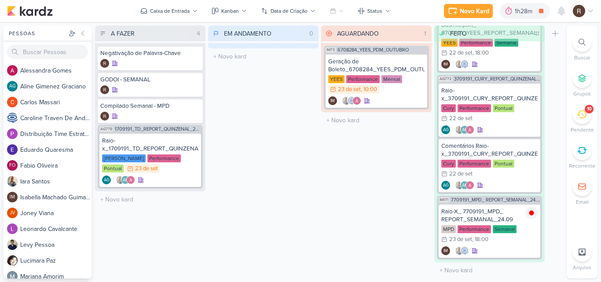
click at [579, 119] on icon at bounding box center [582, 115] width 10 height 10
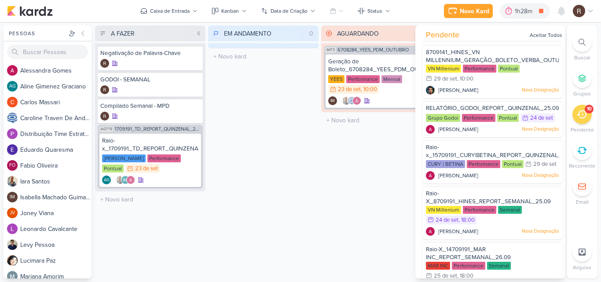
click at [276, 176] on div "EM ANDAMENTO 0 Mover Para Esquerda Mover Para Direita [GEOGRAPHIC_DATA] O títul…" at bounding box center [263, 152] width 110 height 253
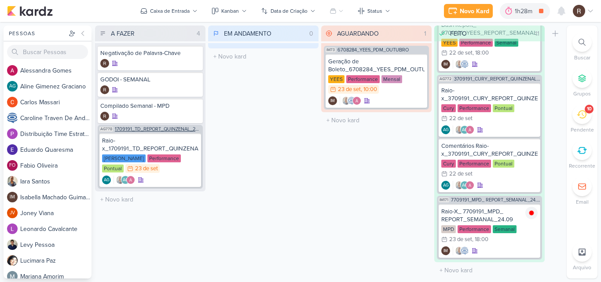
click at [154, 131] on span "1709191_TD_REPORT_QUINZENAL_24.09" at bounding box center [158, 129] width 86 height 5
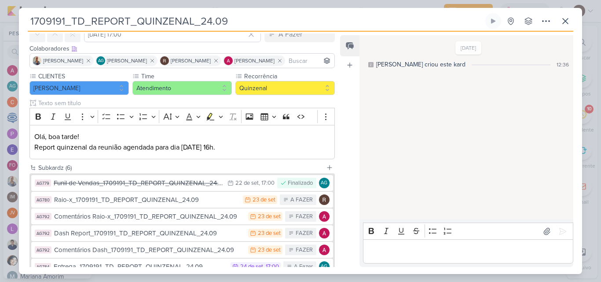
scroll to position [88, 0]
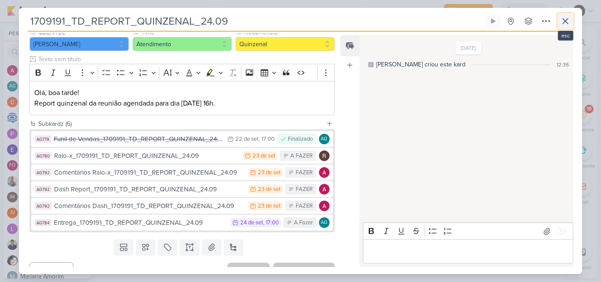
click at [570, 23] on icon at bounding box center [565, 21] width 11 height 11
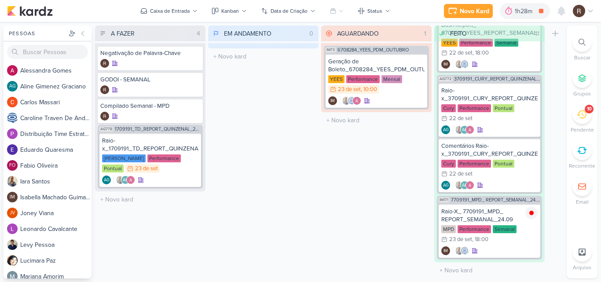
click at [289, 195] on div "EM ANDAMENTO 0 Mover Para Esquerda Mover Para Direita [GEOGRAPHIC_DATA] O títul…" at bounding box center [263, 152] width 110 height 253
click at [345, 171] on div "AGUARDANDO 1 Mover Para Esquerda Mover Para Direita [GEOGRAPHIC_DATA] IM73 6708…" at bounding box center [376, 152] width 110 height 253
click at [561, 11] on icon at bounding box center [561, 11] width 7 height 8
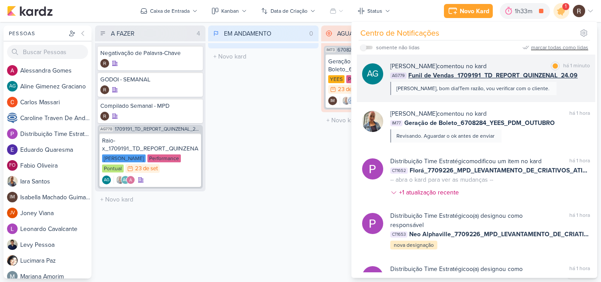
click at [544, 93] on div "[PERSON_NAME] comentou no kard marcar como lida há 1 minuto AG779 Funil de Vend…" at bounding box center [490, 78] width 200 height 33
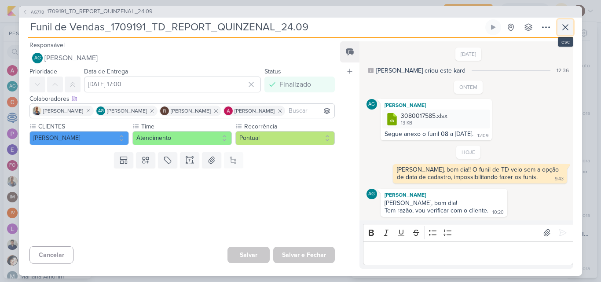
click at [564, 33] on button at bounding box center [566, 27] width 16 height 16
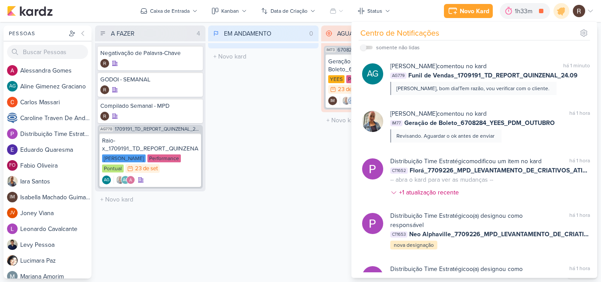
click at [257, 127] on div "EM ANDAMENTO 0 Mover Para Esquerda Mover Para Direita [GEOGRAPHIC_DATA] O títul…" at bounding box center [263, 152] width 110 height 253
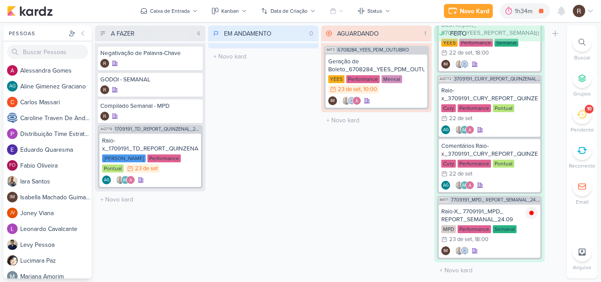
drag, startPoint x: 298, startPoint y: 131, endPoint x: 301, endPoint y: 127, distance: 5.6
click at [298, 131] on div "EM ANDAMENTO 0 Mover Para Esquerda Mover Para Direita [GEOGRAPHIC_DATA] O títul…" at bounding box center [263, 152] width 110 height 253
click at [559, 12] on icon at bounding box center [561, 11] width 7 height 8
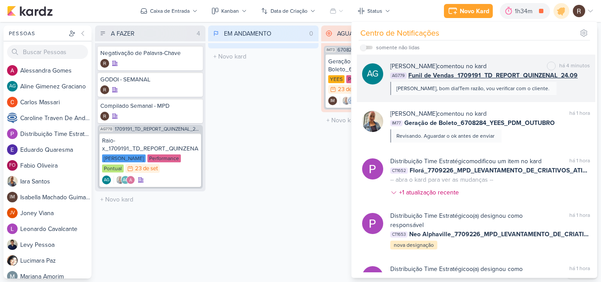
click at [543, 83] on div "[PERSON_NAME] comentou no kard marcar como não lida há 4 minutos AG779 Funil de…" at bounding box center [490, 78] width 200 height 33
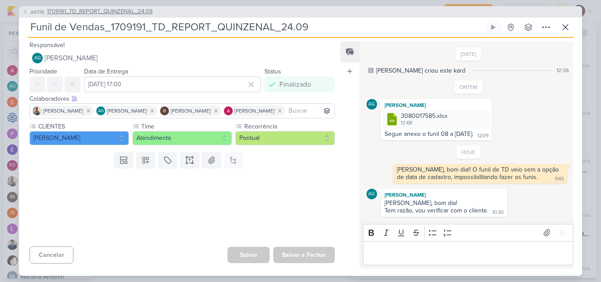
click at [134, 15] on span "1709191_TD_REPORT_QUINZENAL_24.09" at bounding box center [100, 11] width 106 height 9
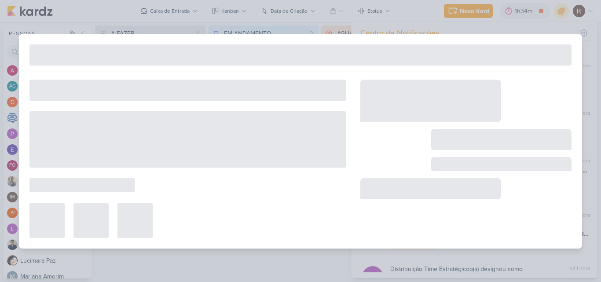
type input "1709191_TD_REPORT_QUINZENAL_24.09"
type input "[DATE] 17:00"
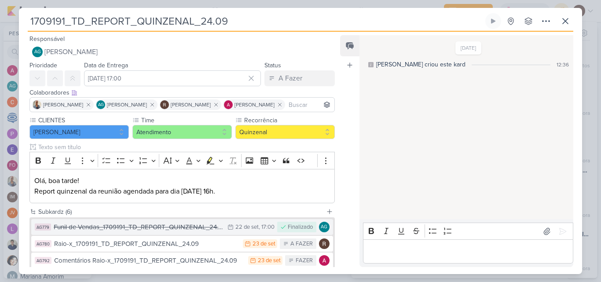
click at [193, 234] on button "AG779 Funil de Vendas_1709191_TD_REPORT_QUINZENAL_24.09 22/9 [DATE] 17:00 Final…" at bounding box center [182, 227] width 302 height 16
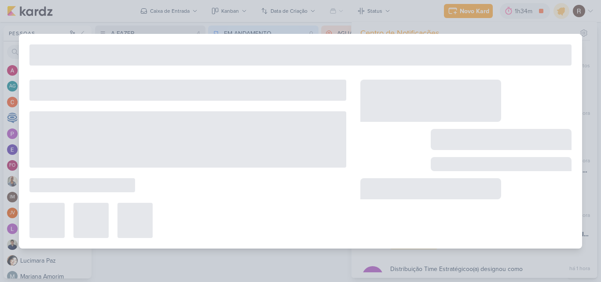
type input "Funil de Vendas_1709191_TD_REPORT_QUINZENAL_24.09"
type input "[DATE] 17:00"
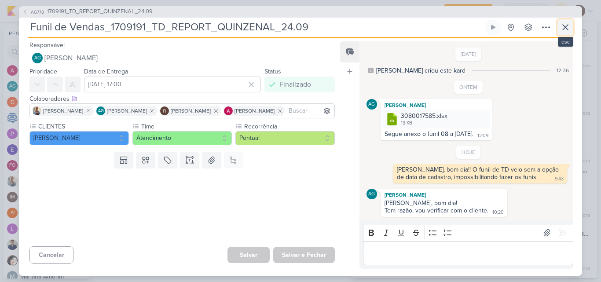
click at [563, 28] on icon at bounding box center [565, 27] width 11 height 11
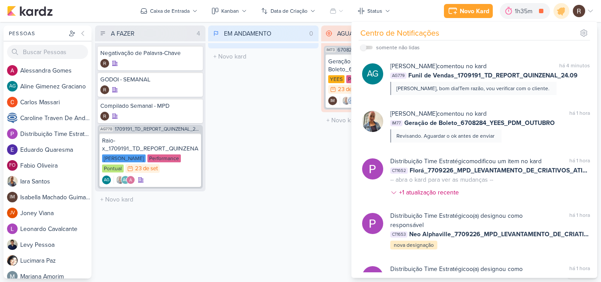
click at [287, 167] on div "EM ANDAMENTO 0 Mover Para Esquerda Mover Para Direita [GEOGRAPHIC_DATA] O títul…" at bounding box center [263, 152] width 110 height 253
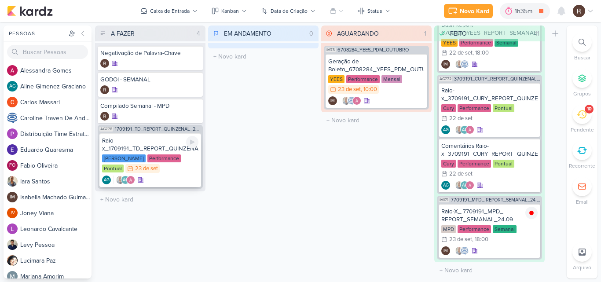
click at [162, 154] on div "Raio-x_1709191_TD_REPORT_QUINZENAL_24.09 [PERSON_NAME] Performance Pontual 23/9…" at bounding box center [150, 160] width 102 height 54
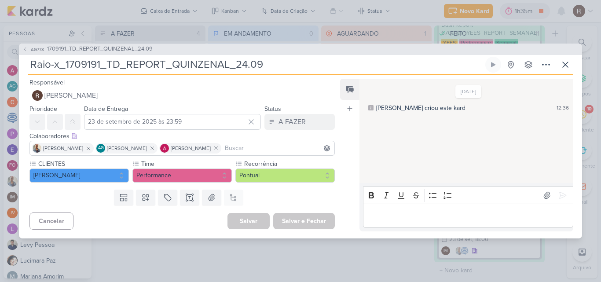
click at [417, 222] on div "Editor editing area: main" at bounding box center [468, 216] width 210 height 24
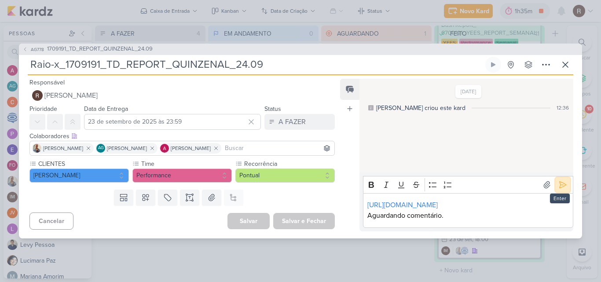
click at [556, 178] on button at bounding box center [563, 185] width 14 height 14
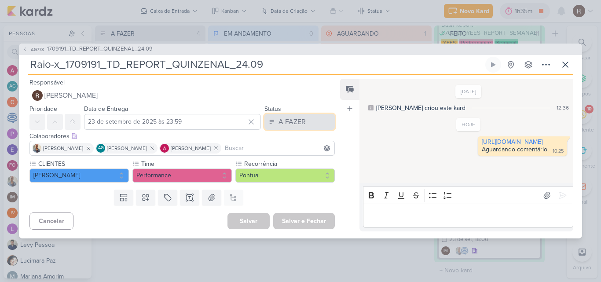
click at [320, 127] on button "A FAZER" at bounding box center [300, 122] width 70 height 16
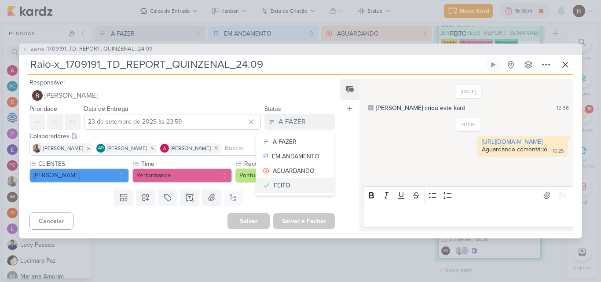
click at [294, 184] on button "FEITO" at bounding box center [295, 185] width 78 height 15
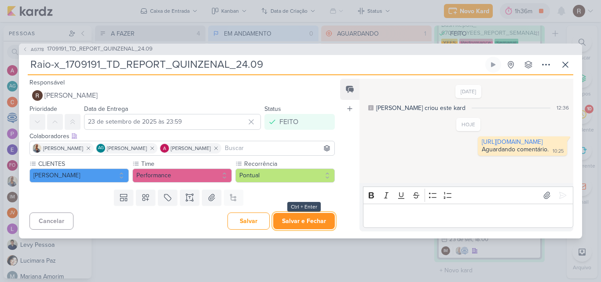
click at [303, 224] on button "Salvar e Fechar" at bounding box center [304, 221] width 62 height 16
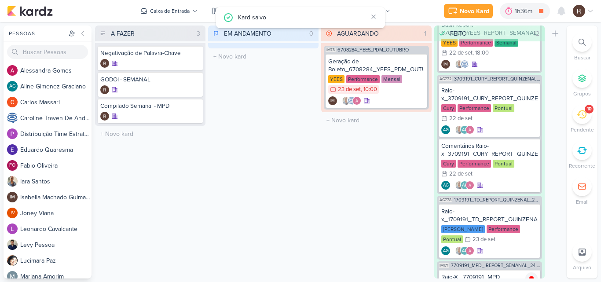
click at [584, 116] on icon at bounding box center [582, 115] width 10 height 10
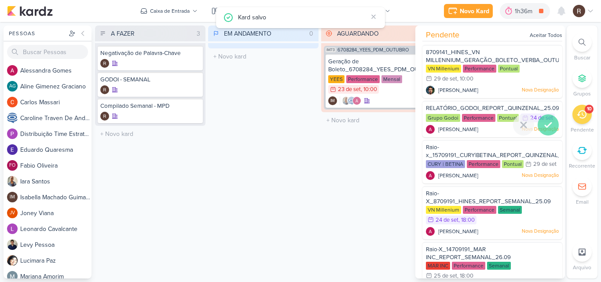
click at [543, 122] on icon at bounding box center [548, 125] width 11 height 11
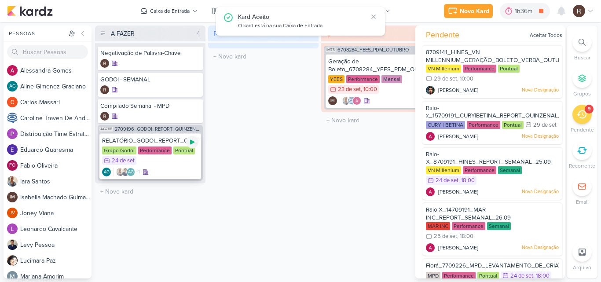
click at [193, 145] on icon at bounding box center [192, 142] width 7 height 7
click at [265, 192] on div "EM ANDAMENTO 0 Mover Para Esquerda Mover Para Direita [GEOGRAPHIC_DATA] O títul…" at bounding box center [263, 152] width 110 height 253
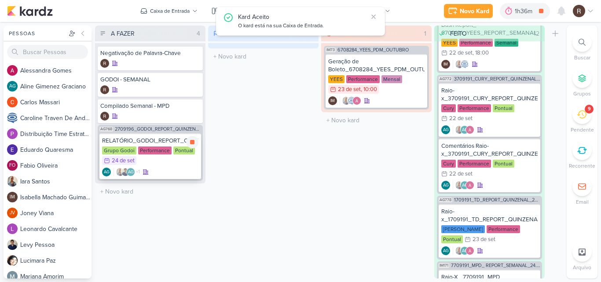
click at [146, 148] on div "Performance" at bounding box center [154, 151] width 33 height 8
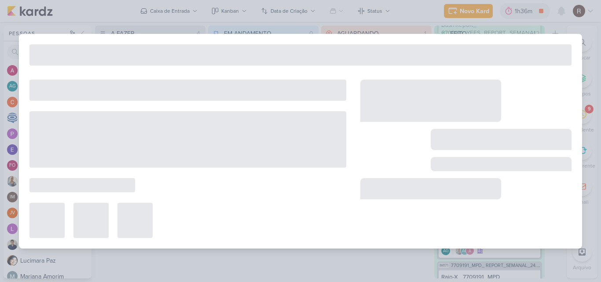
type input "RELATÓRIO_GODOI_REPORT_QUINZENAL_25.09"
type input "24 de setembro de 2025 às 23:59"
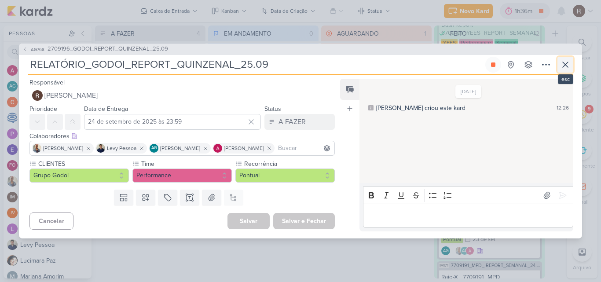
click at [567, 67] on icon at bounding box center [565, 64] width 11 height 11
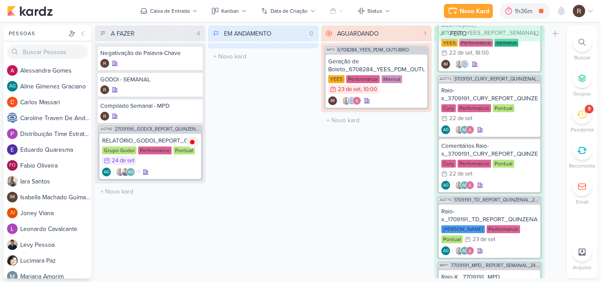
click at [338, 178] on div "AGUARDANDO 1 Mover Para Esquerda Mover Para Direita [GEOGRAPHIC_DATA] IM73 6708…" at bounding box center [376, 152] width 110 height 253
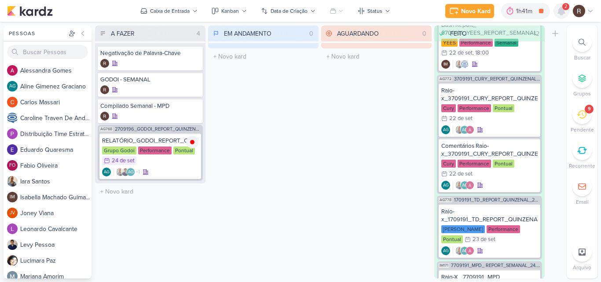
click at [557, 11] on icon at bounding box center [561, 11] width 11 height 11
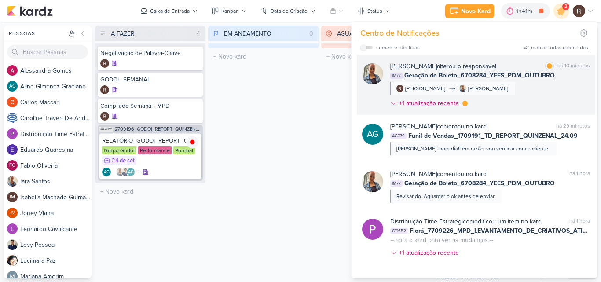
click at [538, 96] on div "[PERSON_NAME] alterou o responsável marcar como lida há 10 minutos IM77 Geração…" at bounding box center [490, 87] width 200 height 50
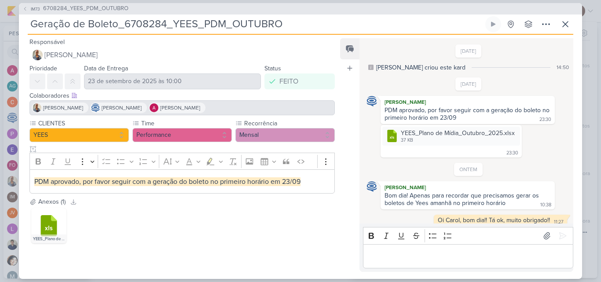
scroll to position [542, 0]
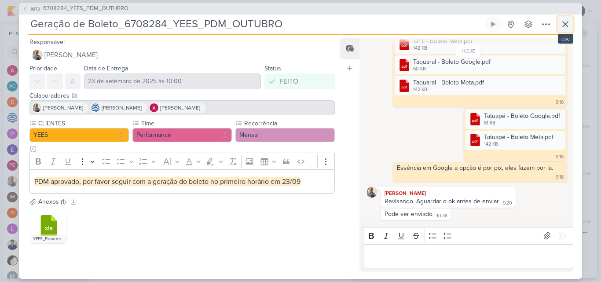
click at [567, 24] on icon at bounding box center [565, 24] width 11 height 11
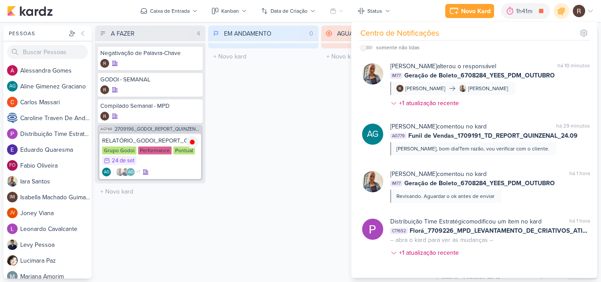
click at [335, 86] on div "AGUARDANDO 0 Mover Para Esquerda Mover Para Direita [GEOGRAPHIC_DATA] O título …" at bounding box center [376, 152] width 110 height 253
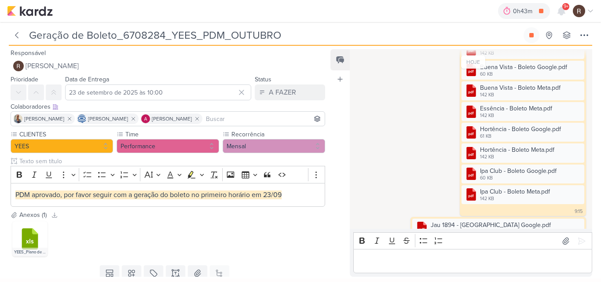
scroll to position [238, 0]
